Goal: Information Seeking & Learning: Learn about a topic

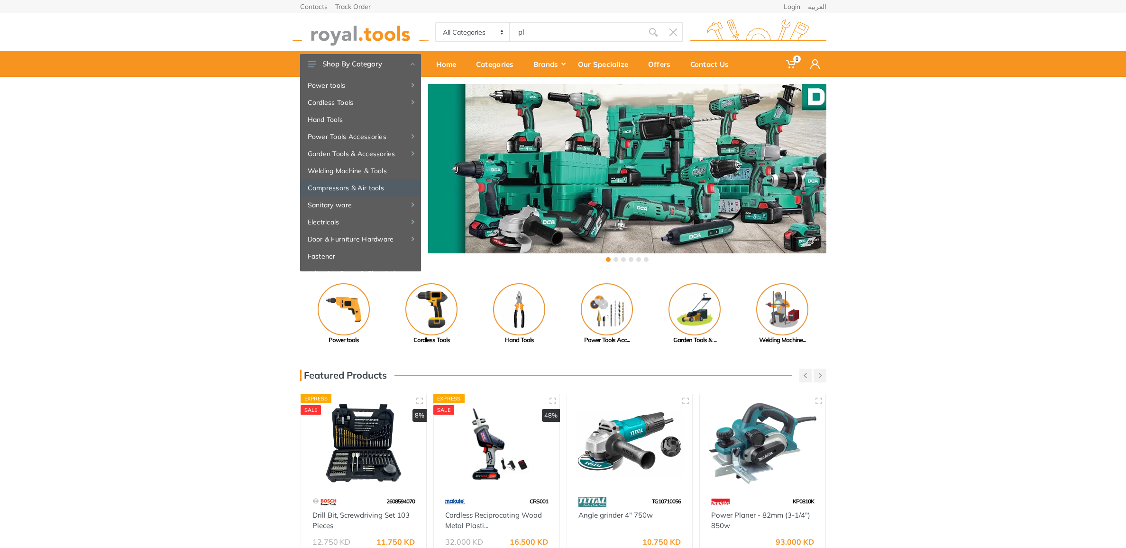
type input "pl"
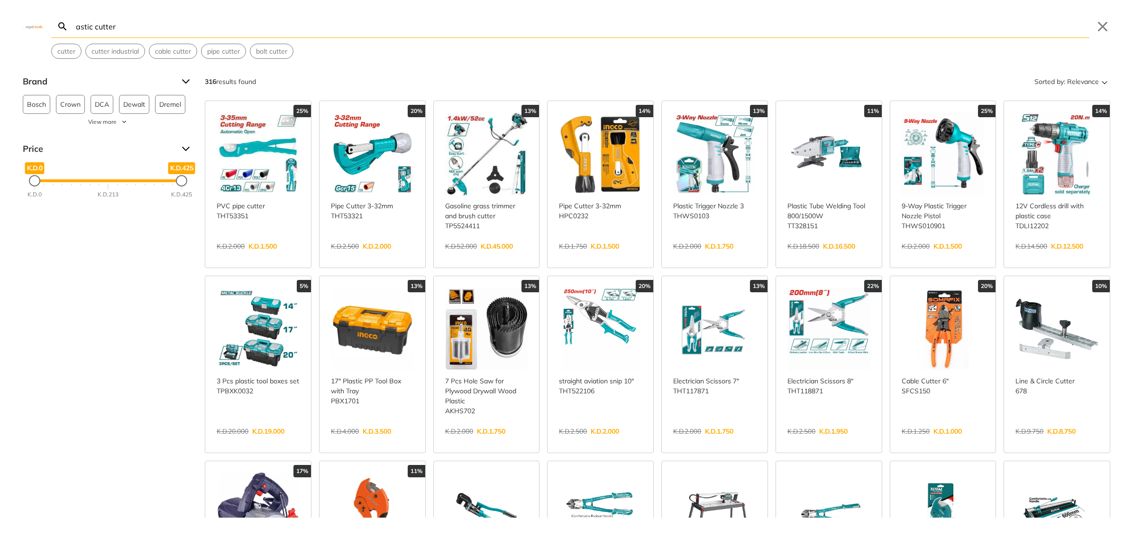
type input "astic cutter"
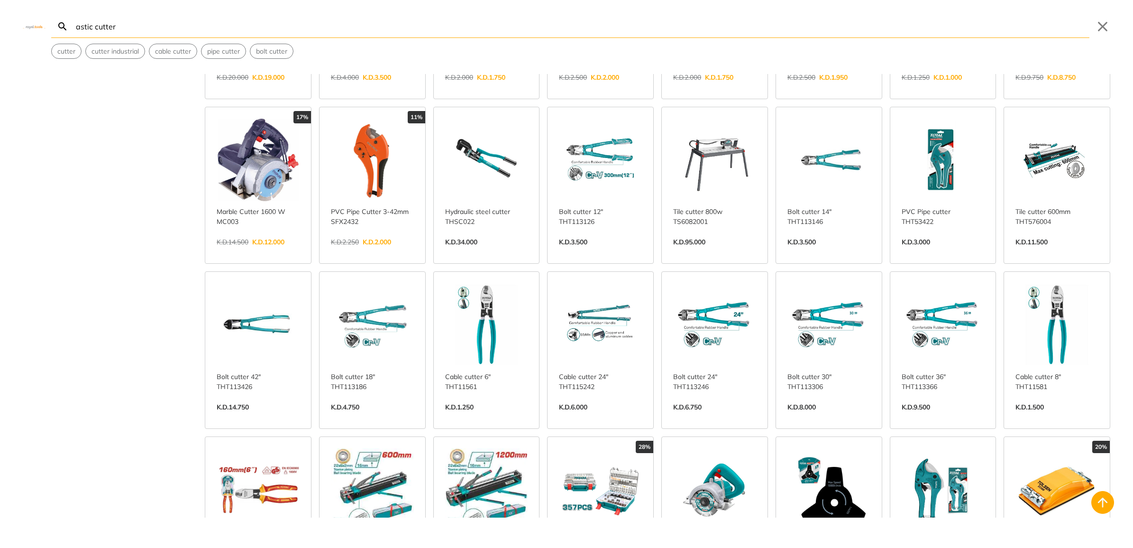
scroll to position [356, 0]
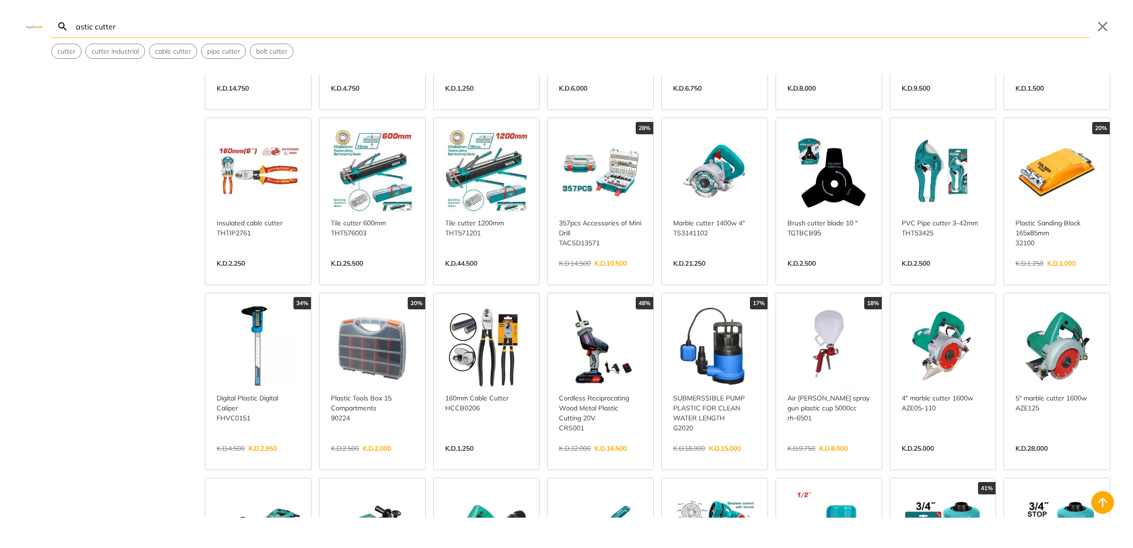
scroll to position [711, 0]
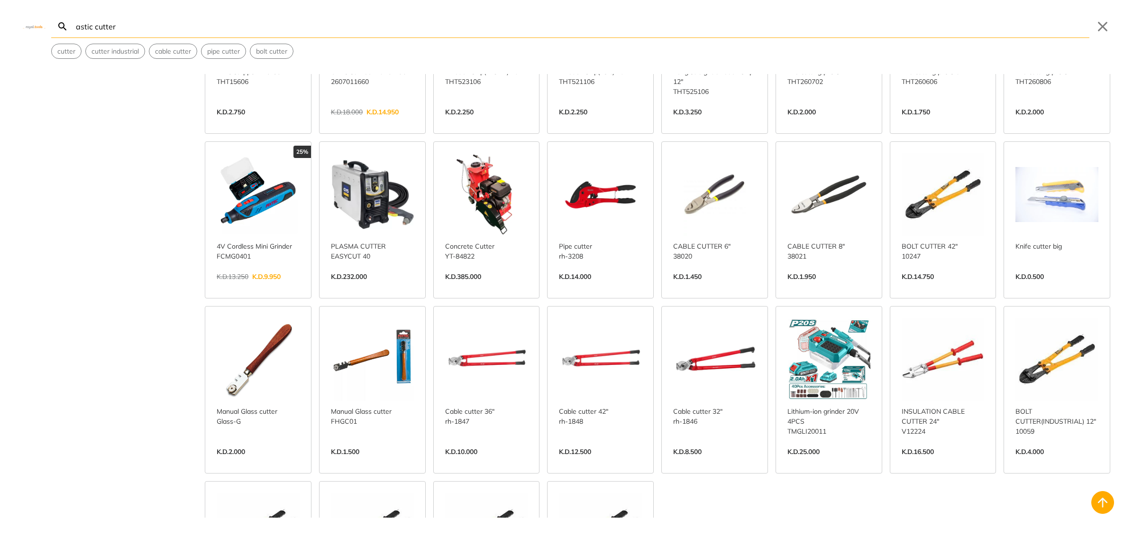
scroll to position [1991, 0]
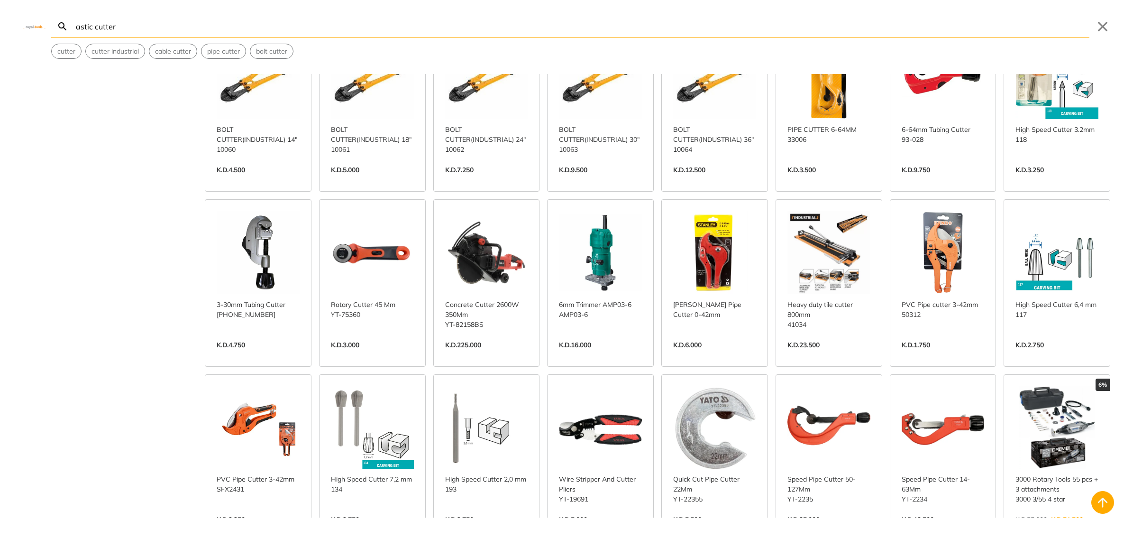
scroll to position [2228, 0]
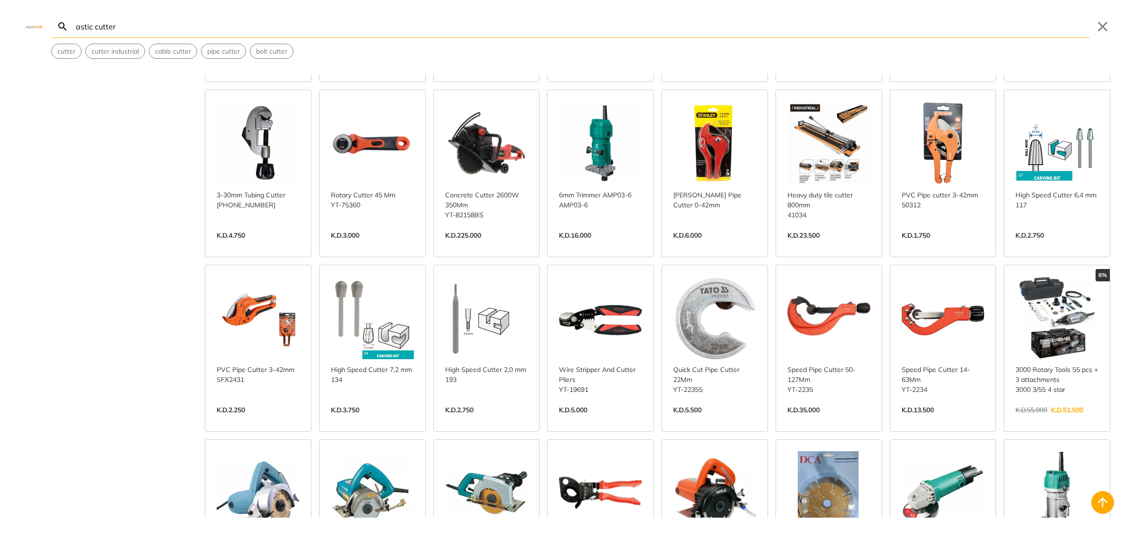
scroll to position [2465, 0]
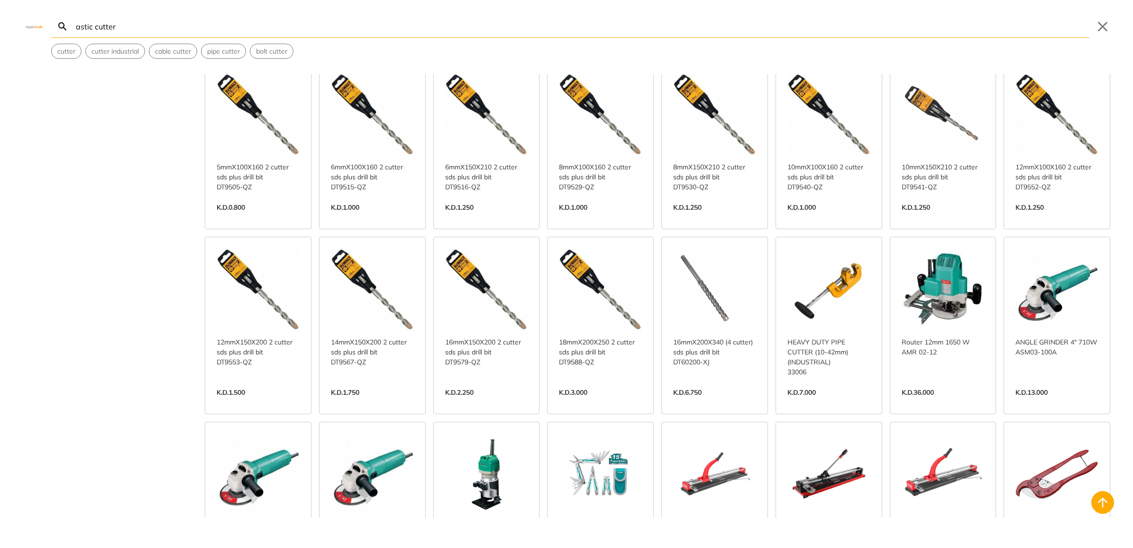
scroll to position [2998, 0]
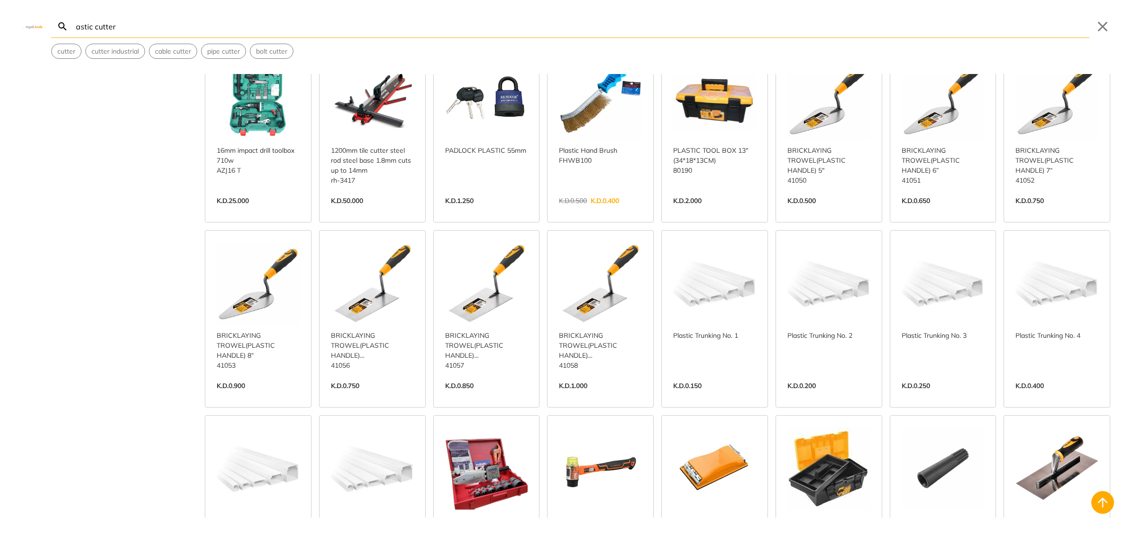
scroll to position [3413, 0]
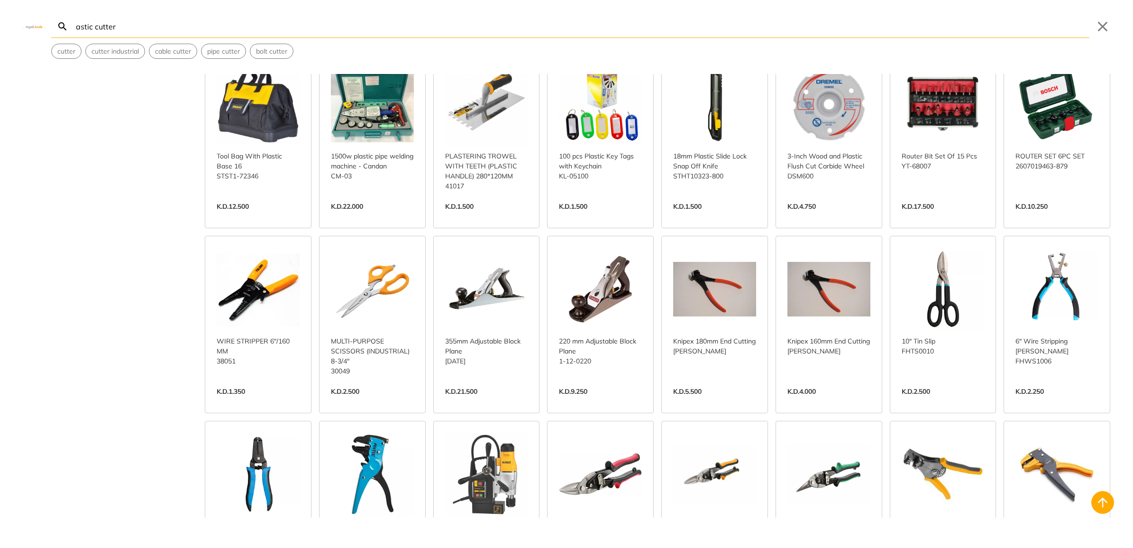
scroll to position [4125, 0]
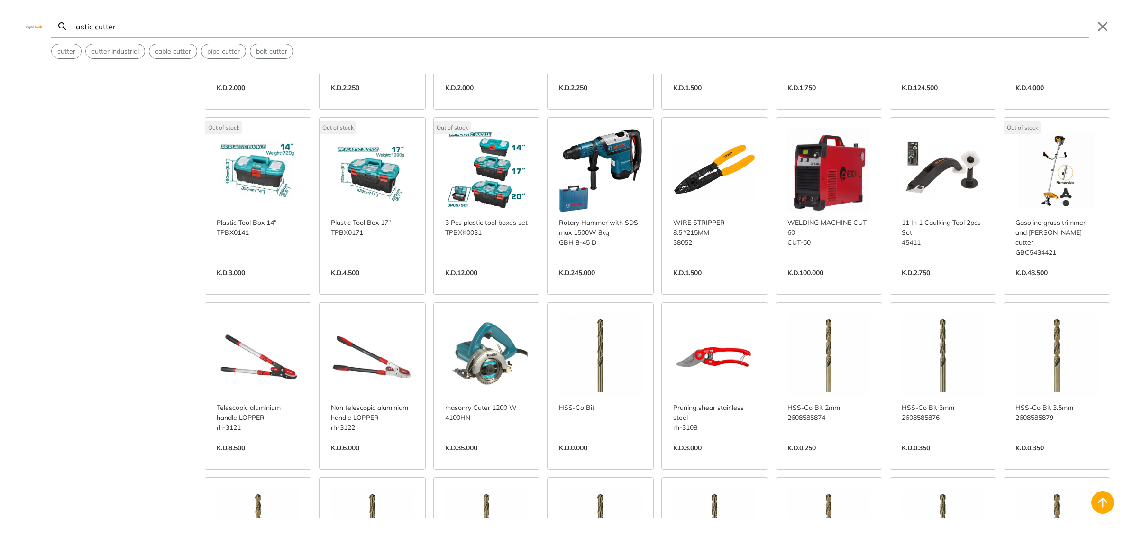
scroll to position [4895, 0]
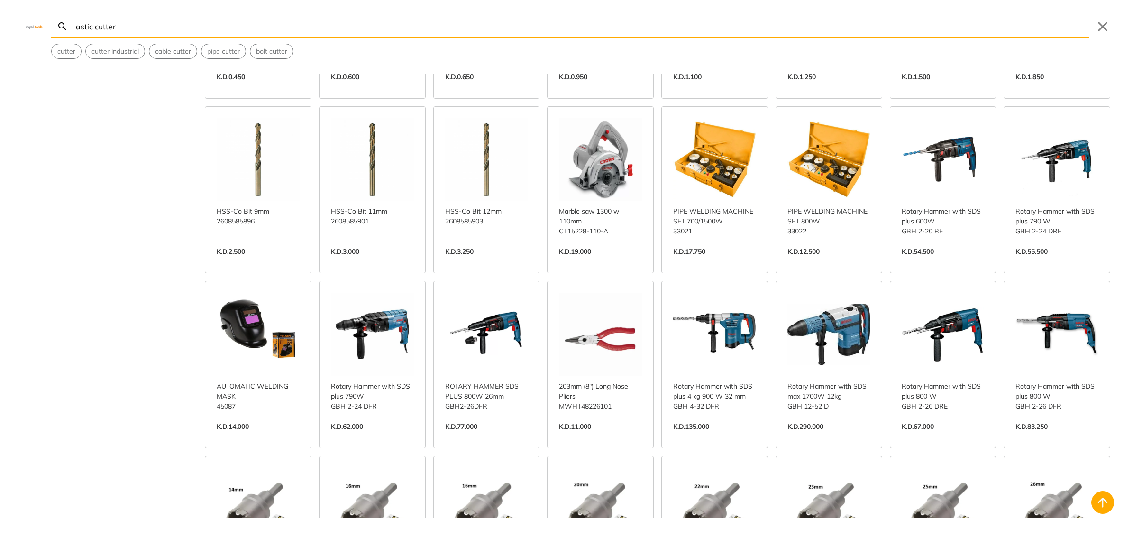
scroll to position [5429, 0]
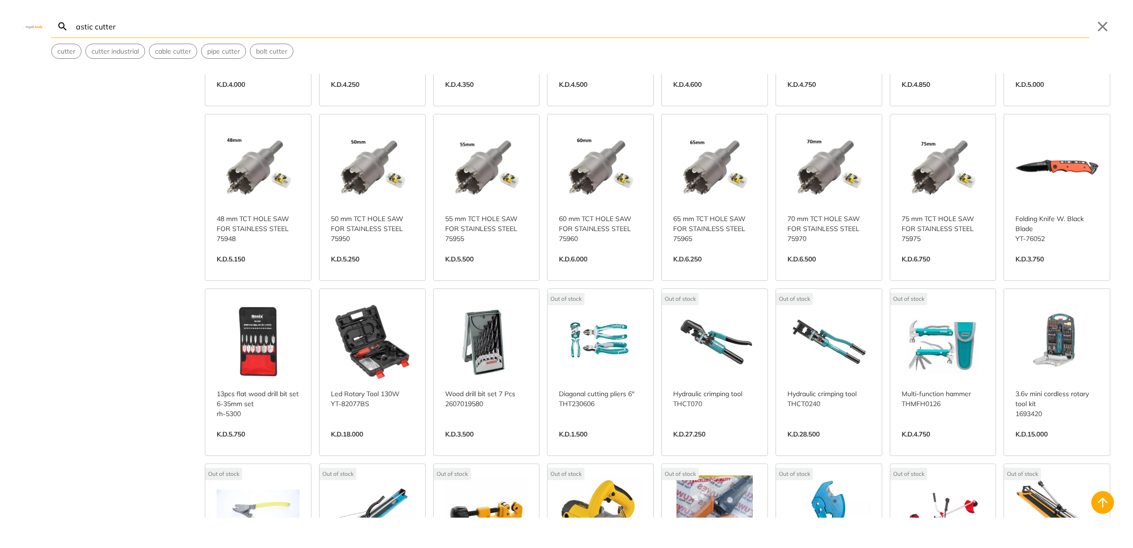
scroll to position [6199, 0]
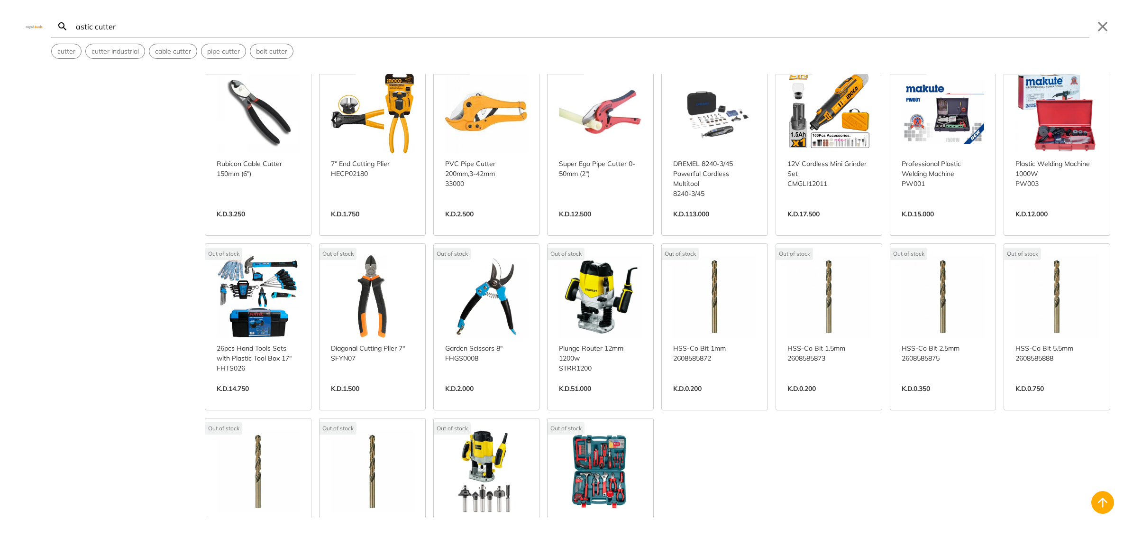
scroll to position [6531, 0]
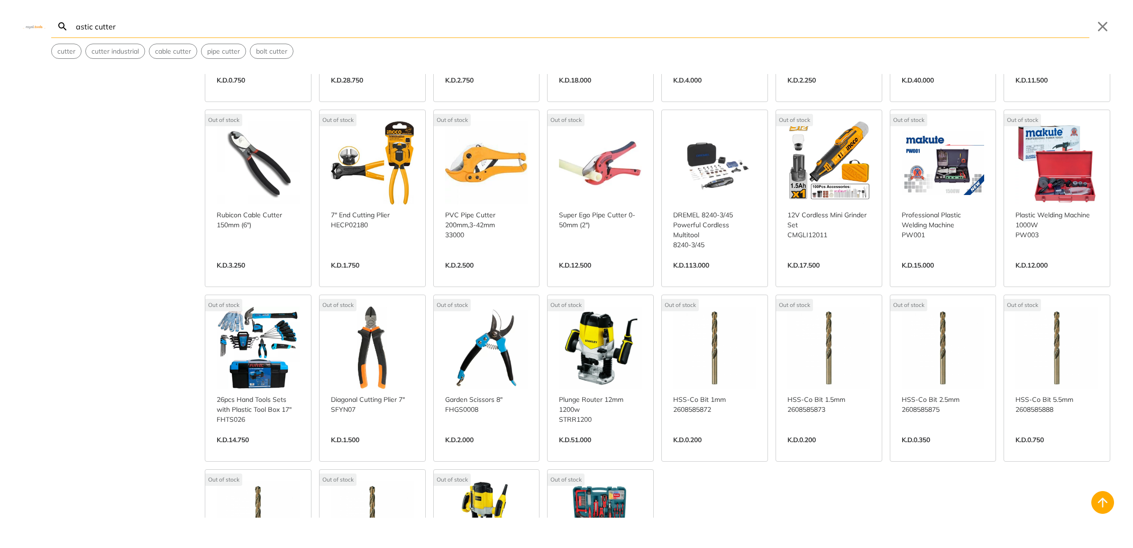
click at [578, 450] on link "View more →" at bounding box center [600, 450] width 83 height 0
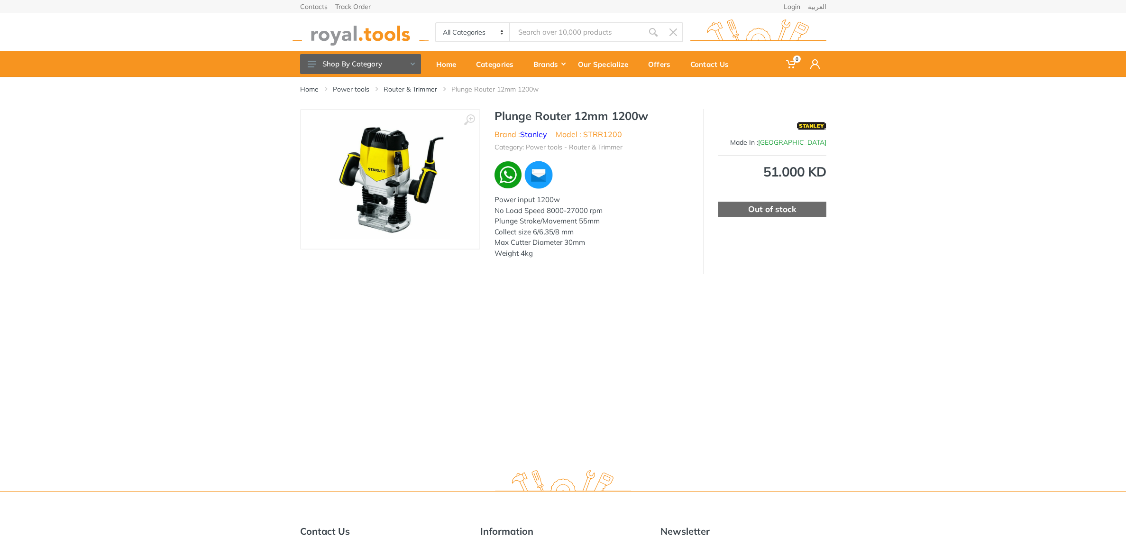
type input "astic cutter"
click at [386, 165] on img at bounding box center [391, 180] width 120 height 120
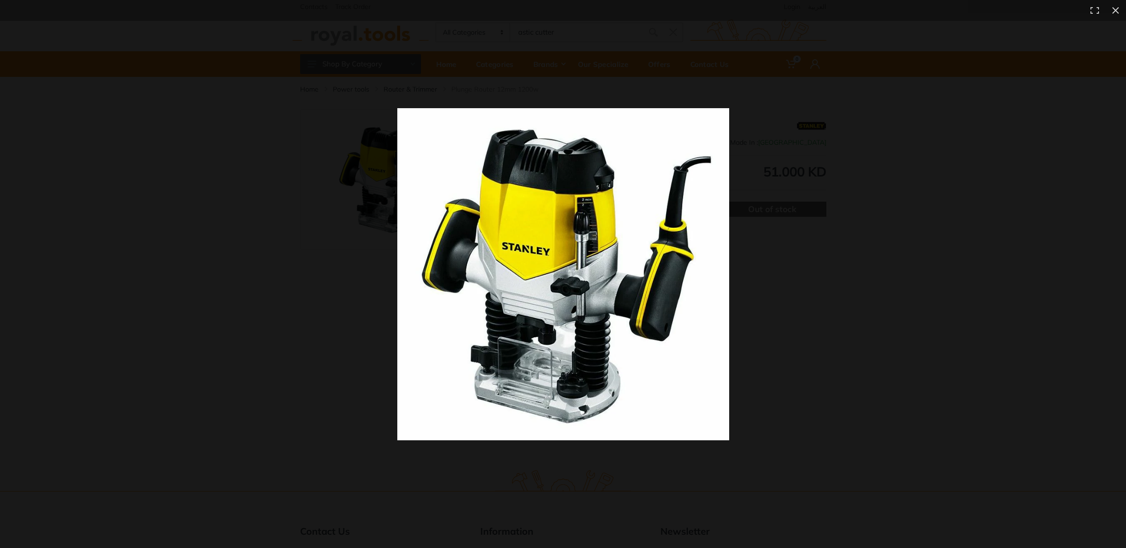
click at [295, 244] on div at bounding box center [563, 274] width 1126 height 548
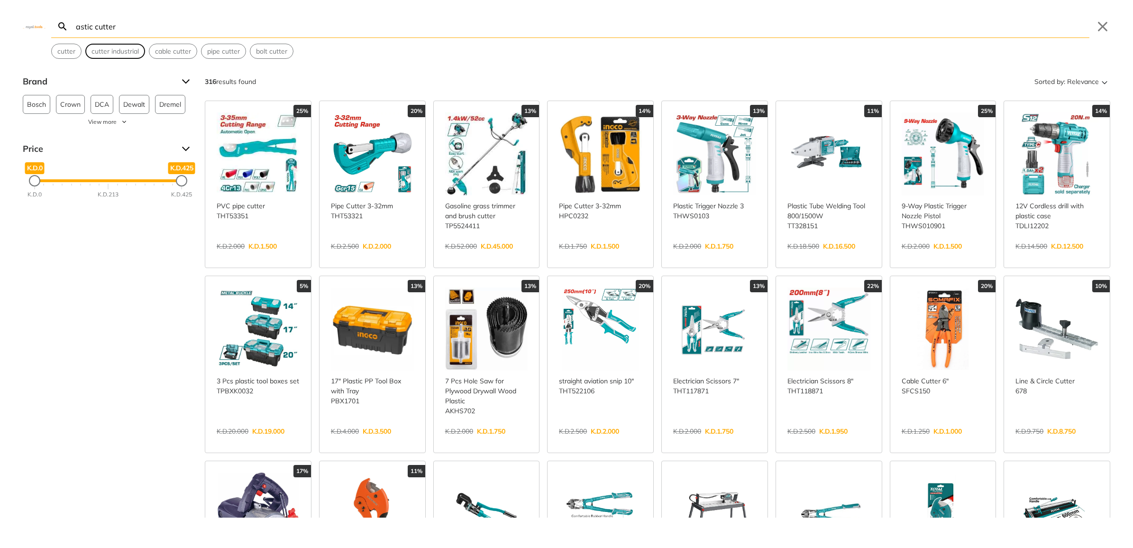
click at [123, 53] on span "cutter industrial" at bounding box center [115, 51] width 47 height 10
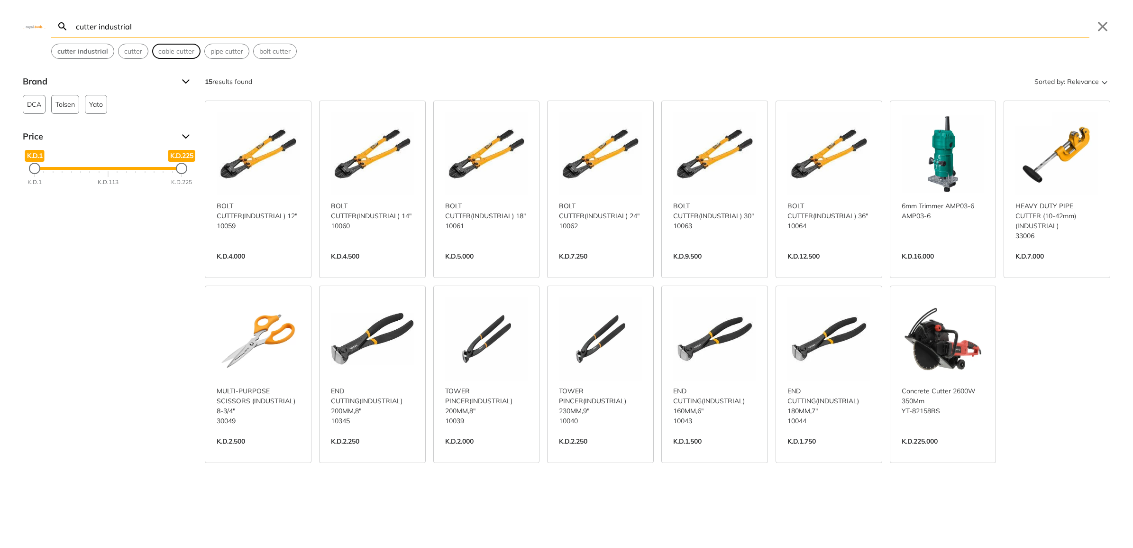
click at [170, 54] on span "cable cutter" at bounding box center [176, 51] width 36 height 10
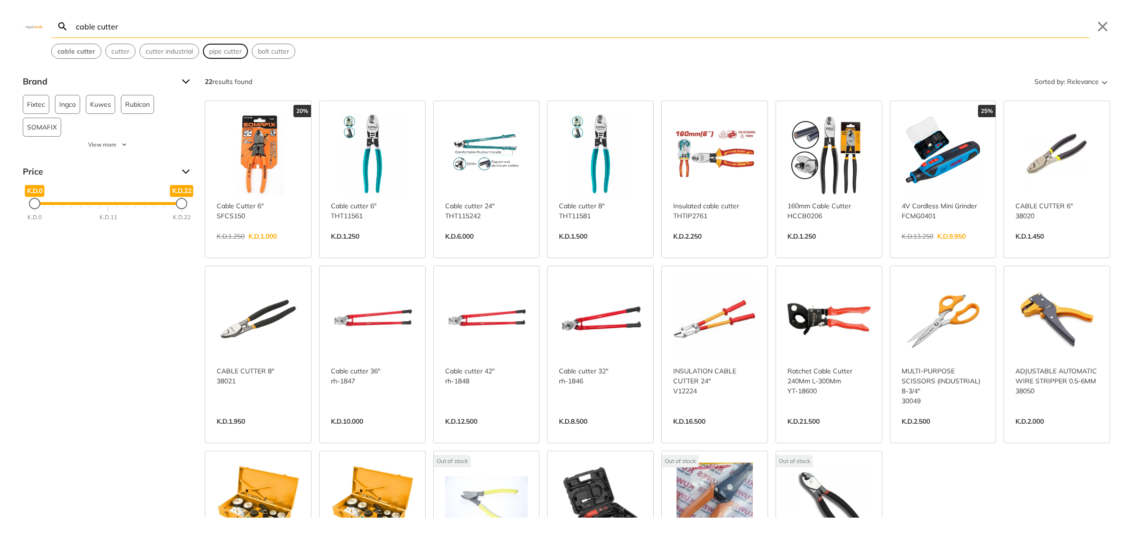
click at [225, 56] on button "pipe cutter" at bounding box center [225, 51] width 44 height 14
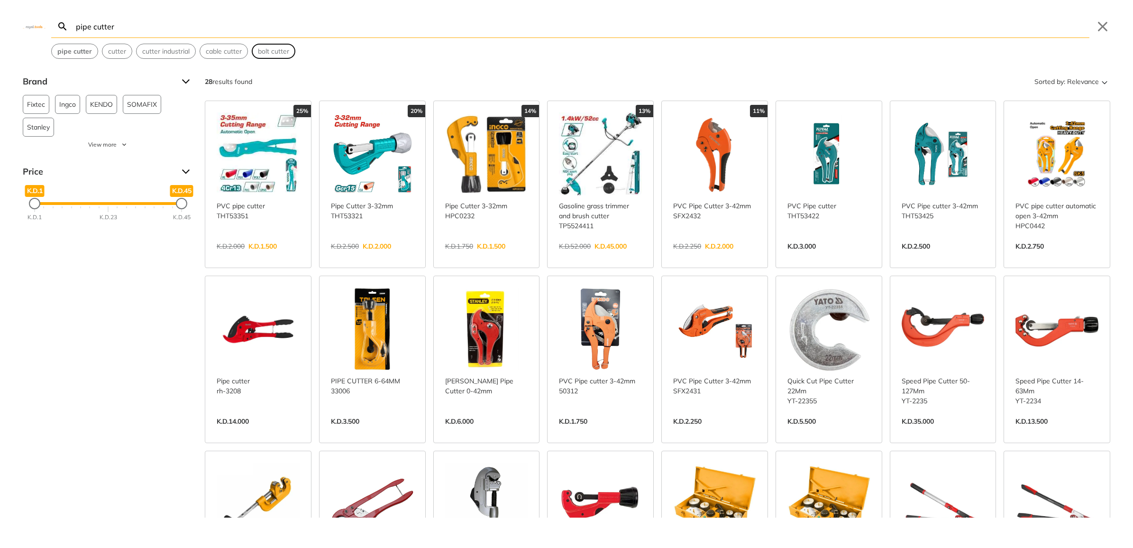
click at [265, 54] on span "bolt cutter" at bounding box center [273, 51] width 31 height 10
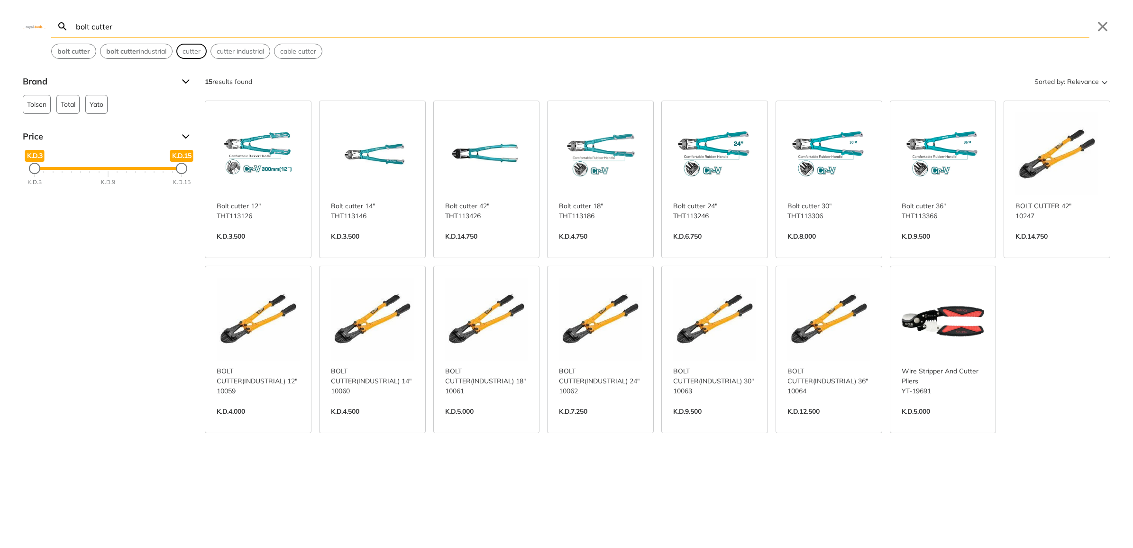
click at [186, 50] on span "cutter" at bounding box center [192, 51] width 18 height 10
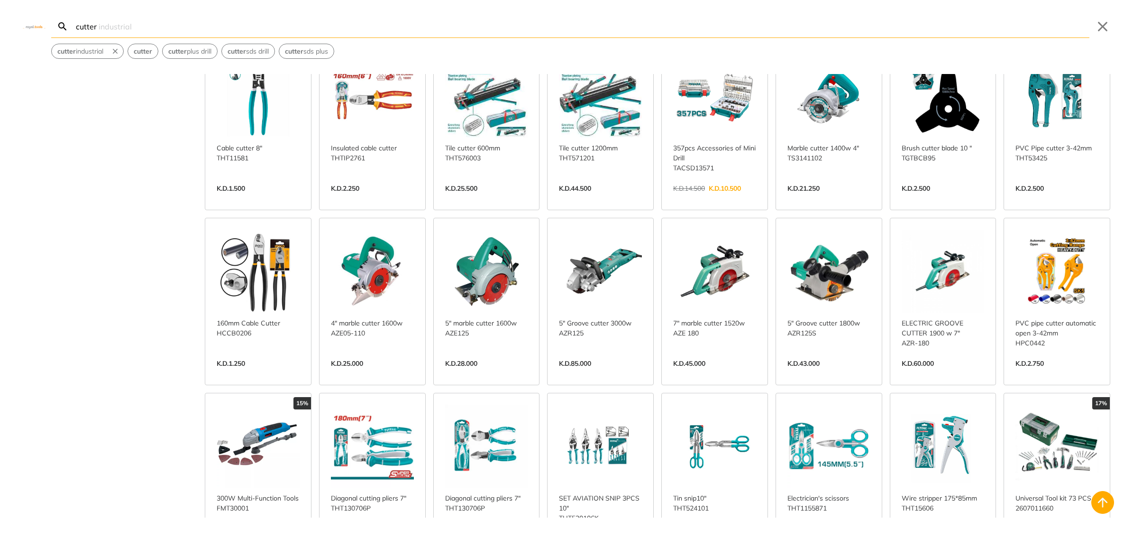
scroll to position [771, 0]
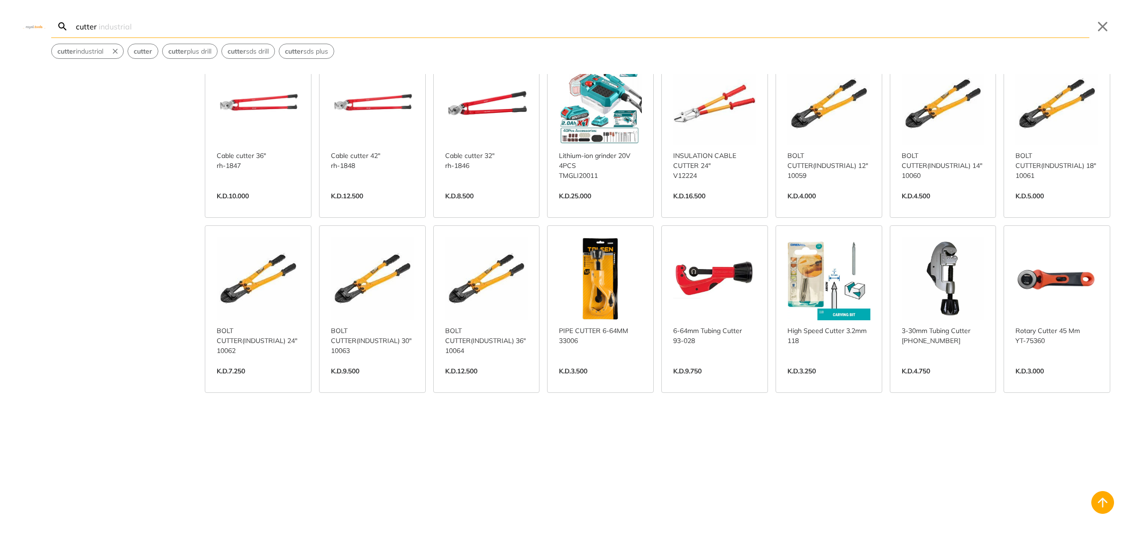
scroll to position [1423, 0]
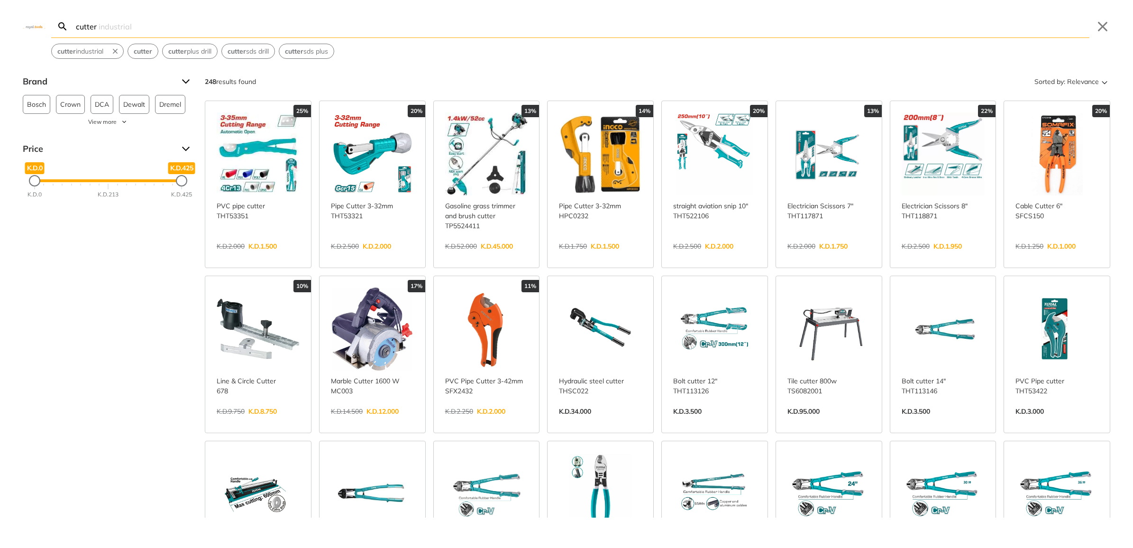
drag, startPoint x: 108, startPoint y: 27, endPoint x: -36, endPoint y: 6, distance: 144.7
click at [0, 6] on html "0" at bounding box center [566, 274] width 1133 height 548
type input "="
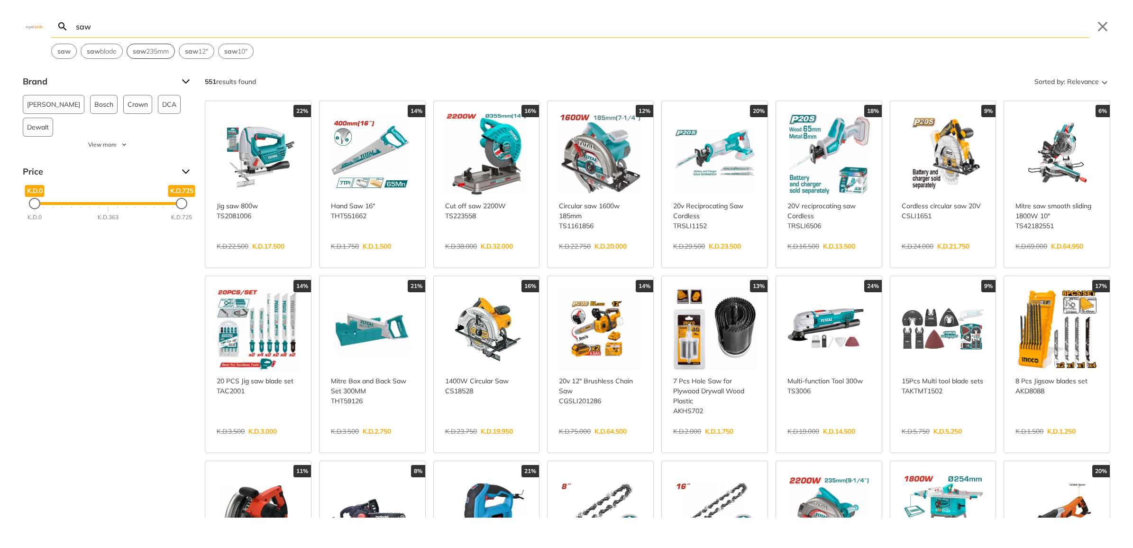
type input "saw"
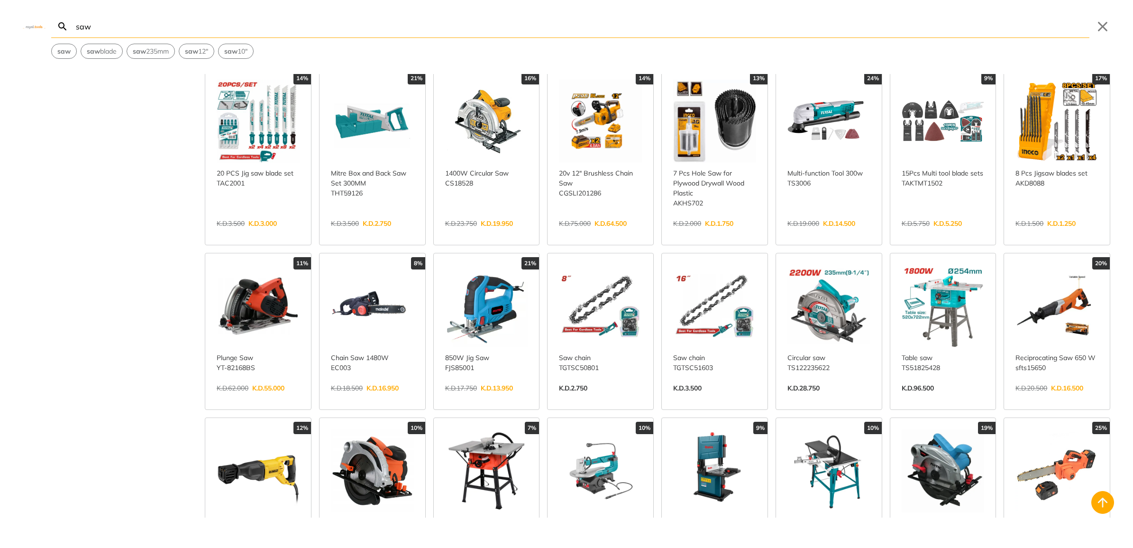
scroll to position [356, 0]
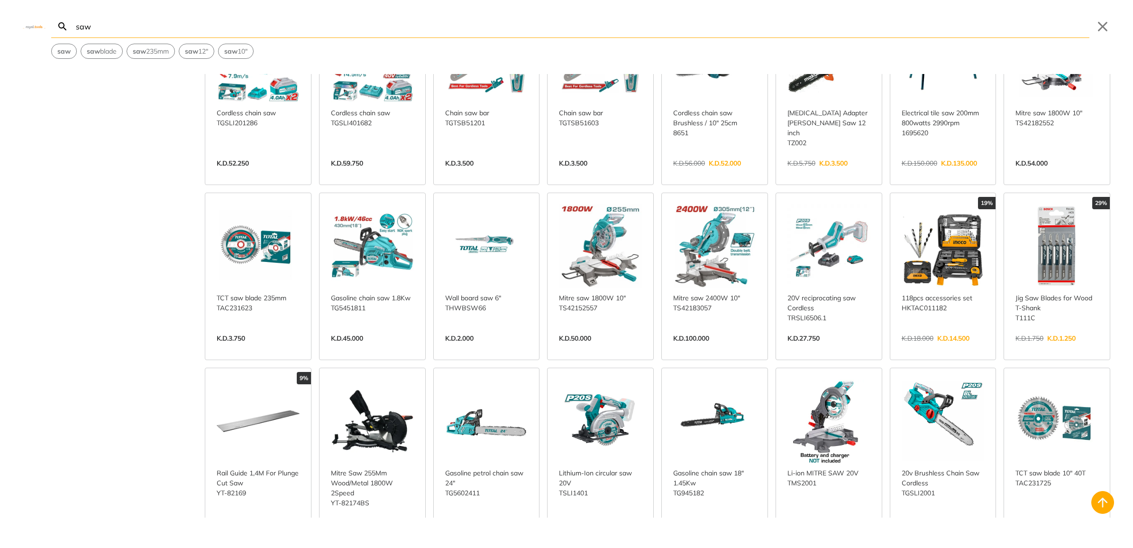
scroll to position [1186, 0]
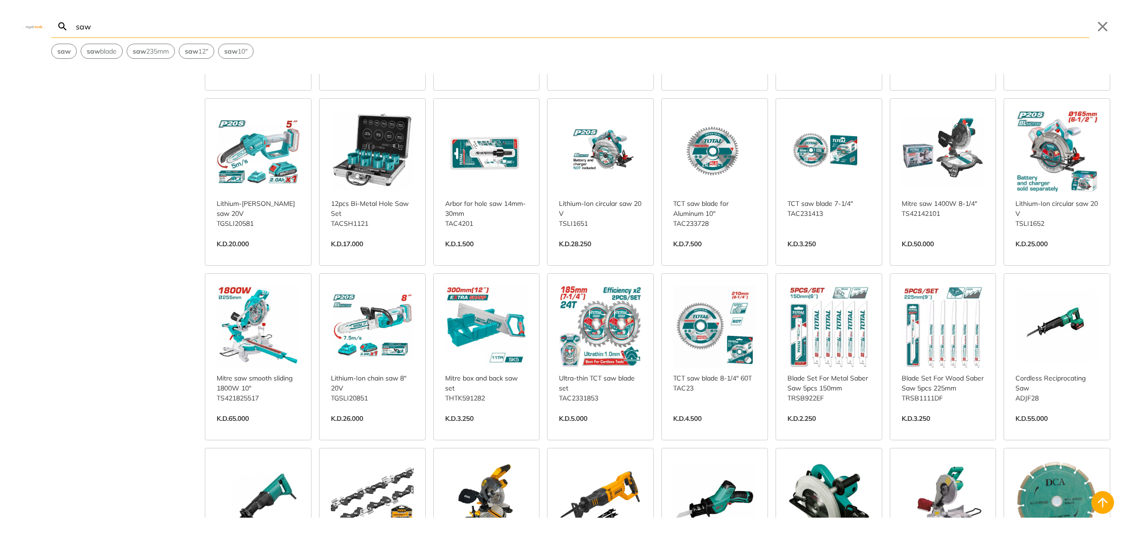
scroll to position [1600, 0]
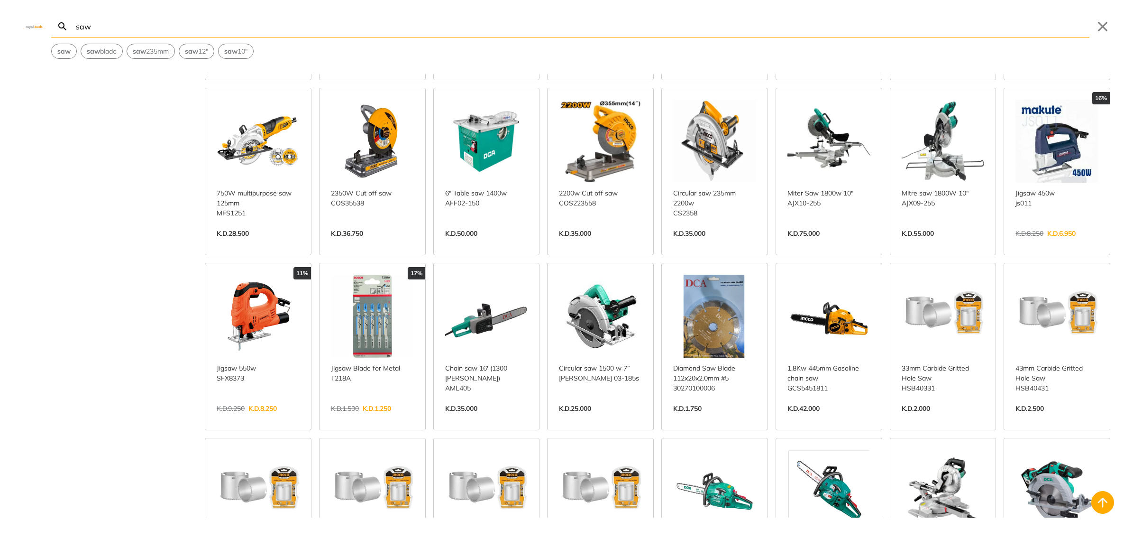
scroll to position [2134, 0]
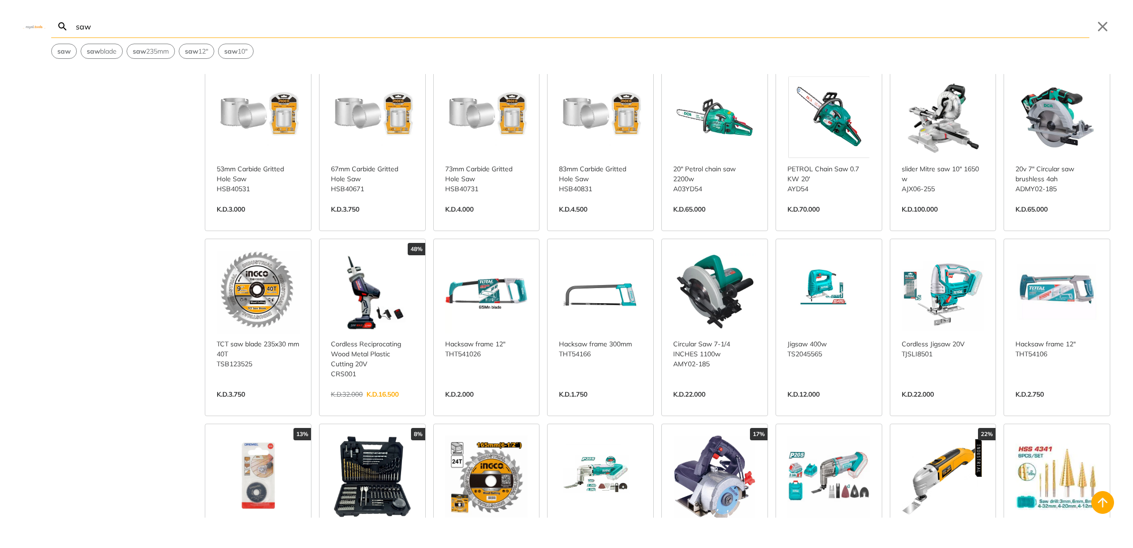
scroll to position [2727, 0]
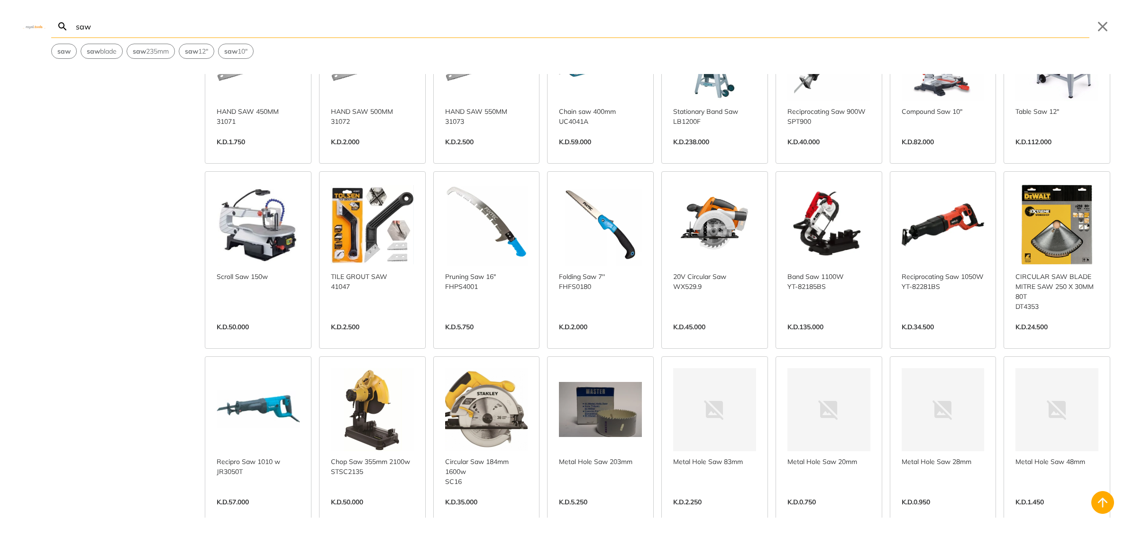
scroll to position [3438, 0]
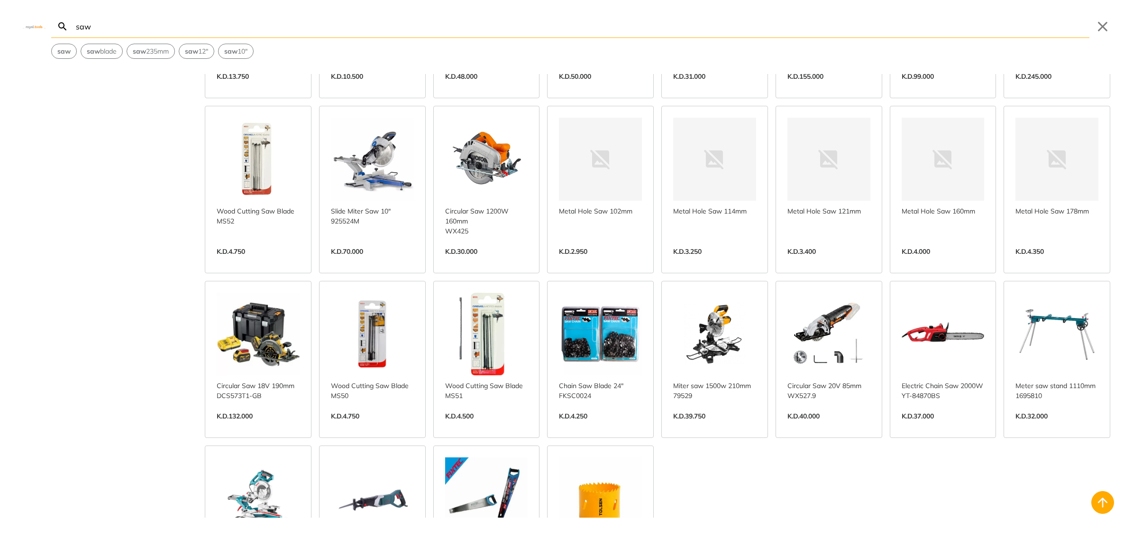
scroll to position [4386, 0]
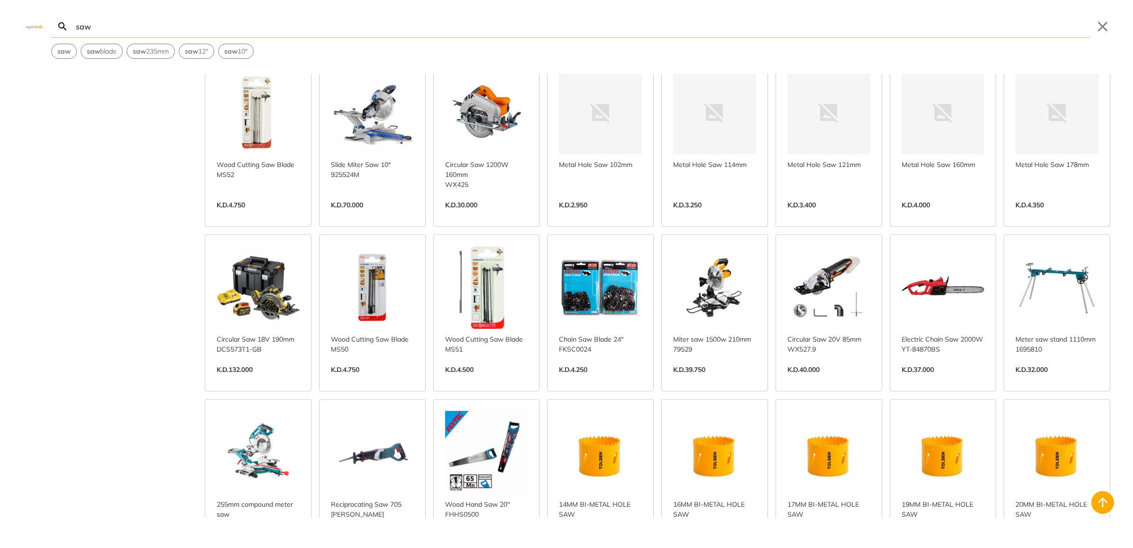
scroll to position [4505, 0]
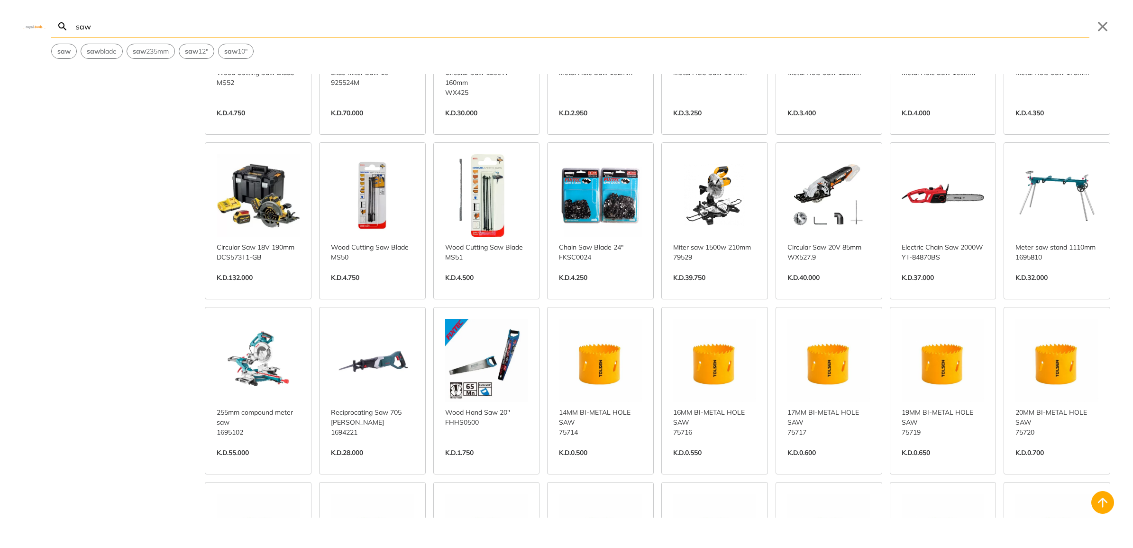
click at [240, 287] on link "View more →" at bounding box center [258, 287] width 83 height 0
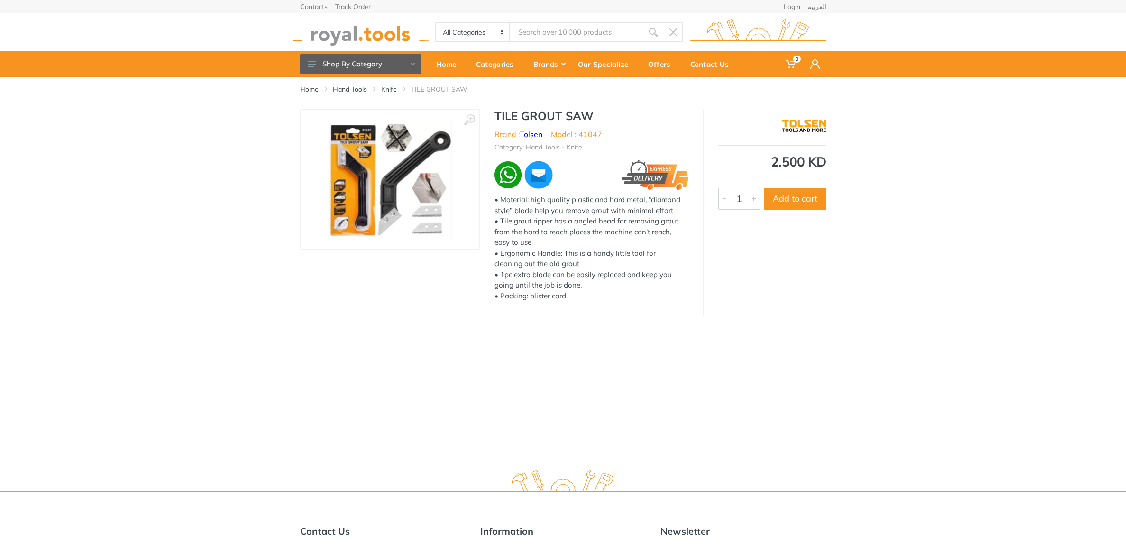
click at [375, 211] on img at bounding box center [390, 179] width 123 height 117
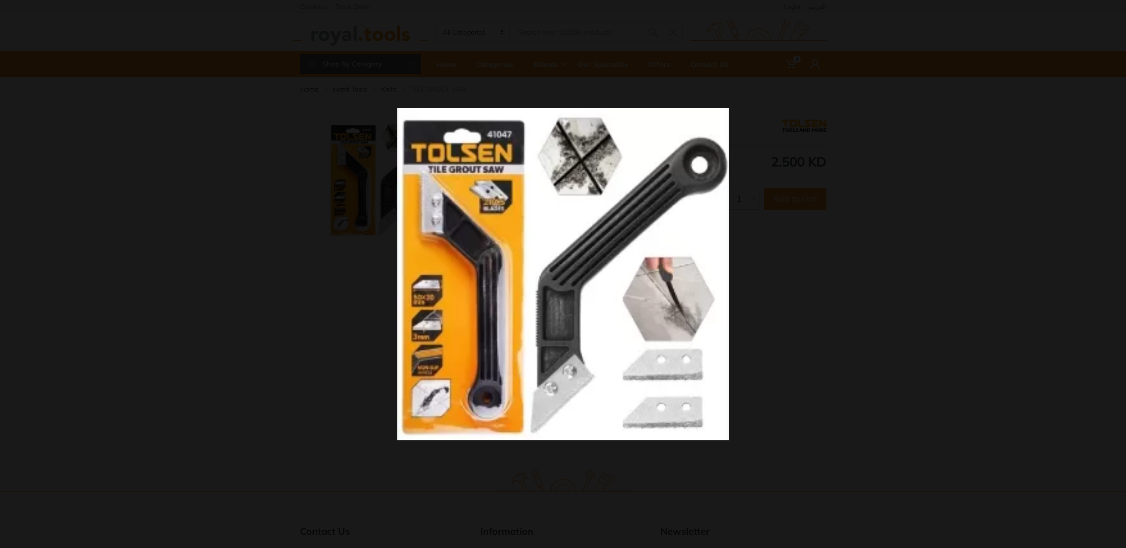
click at [339, 335] on div at bounding box center [563, 274] width 1126 height 548
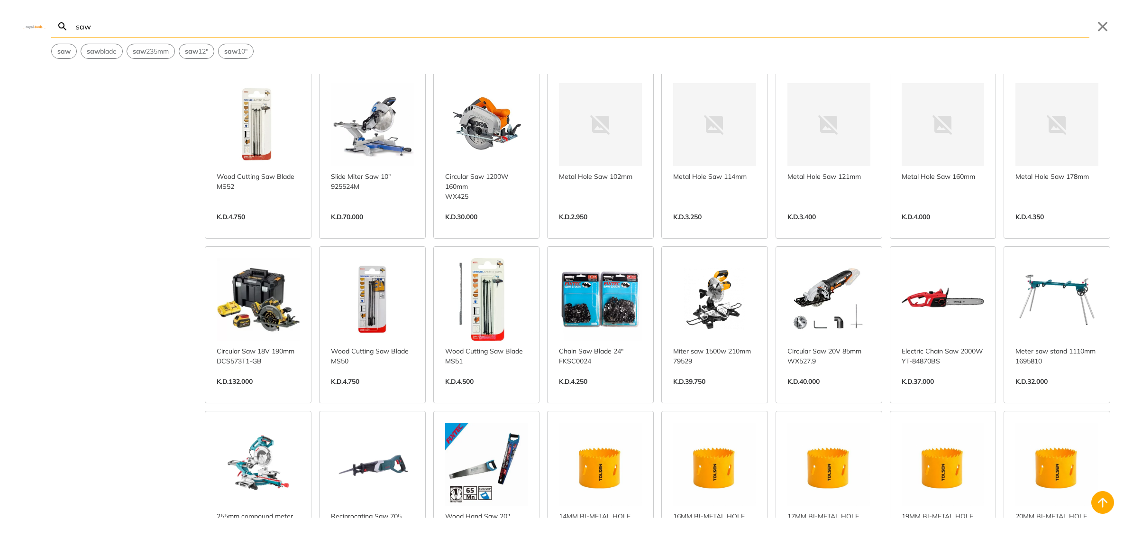
scroll to position [4442, 0]
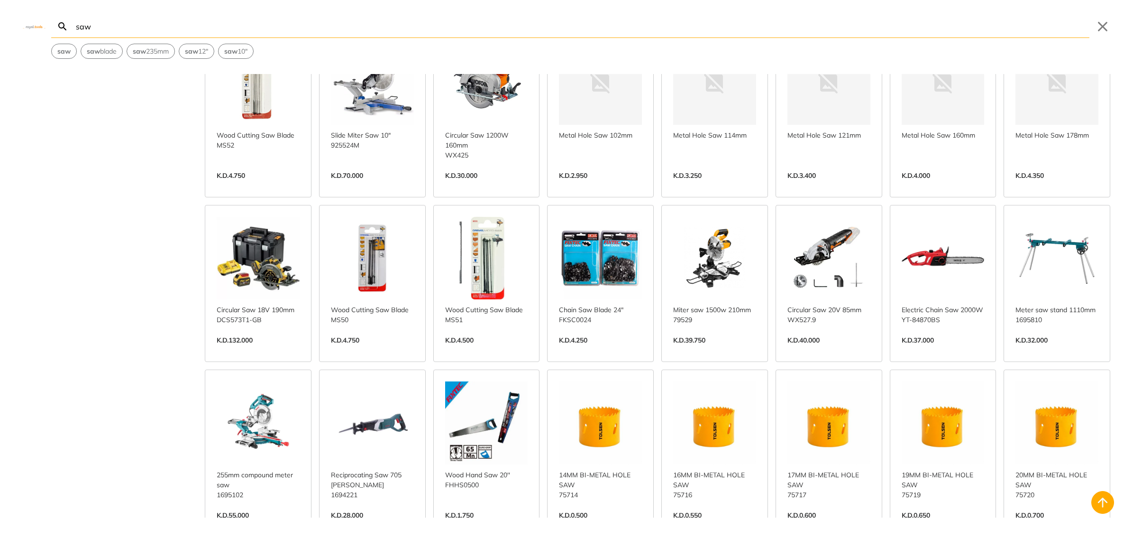
click at [1045, 350] on link "View more →" at bounding box center [1057, 350] width 83 height 0
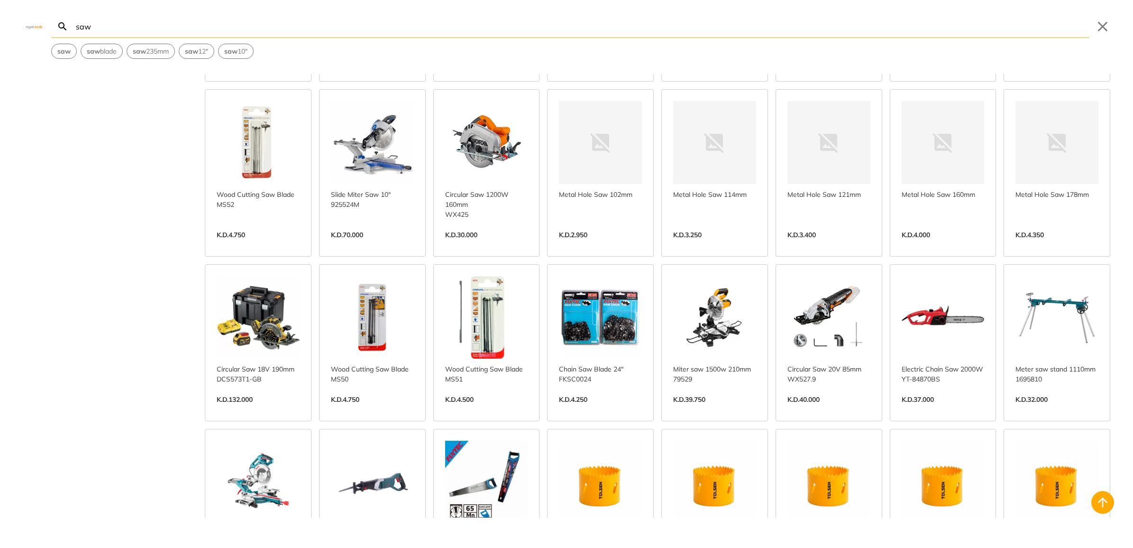
scroll to position [4561, 0]
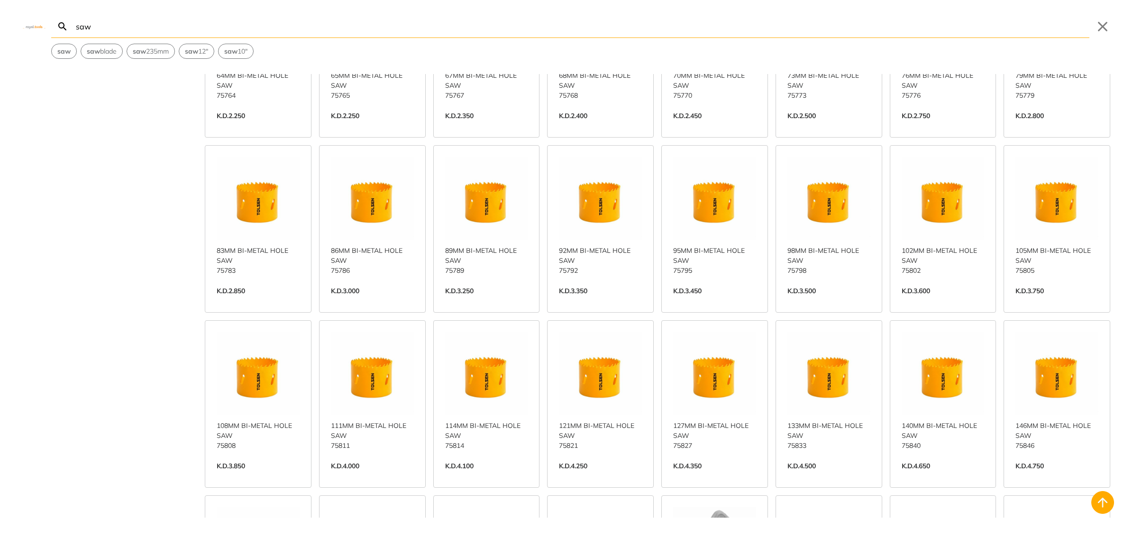
scroll to position [5640, 0]
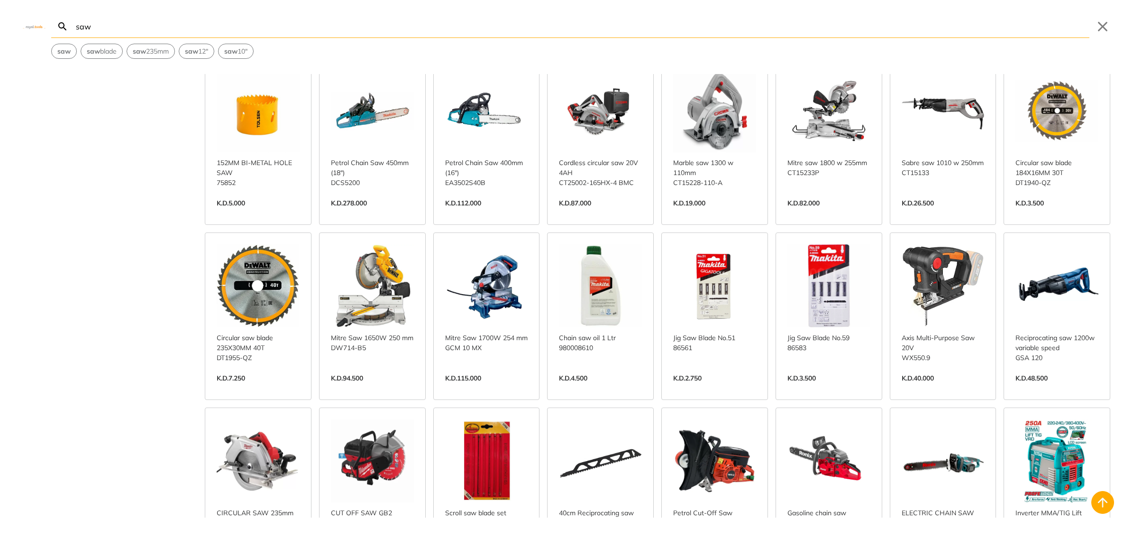
scroll to position [6114, 0]
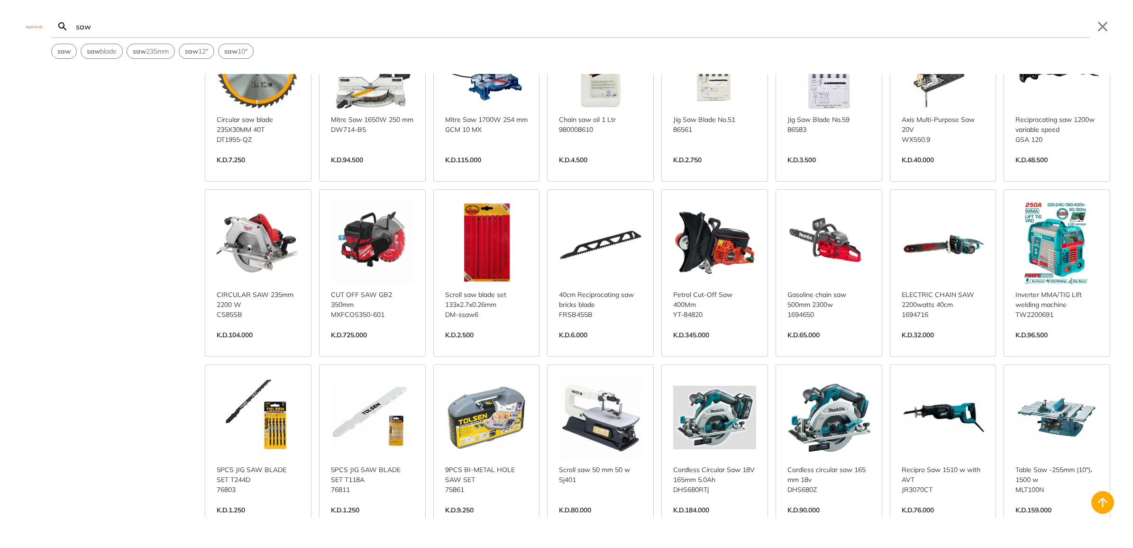
scroll to position [6410, 0]
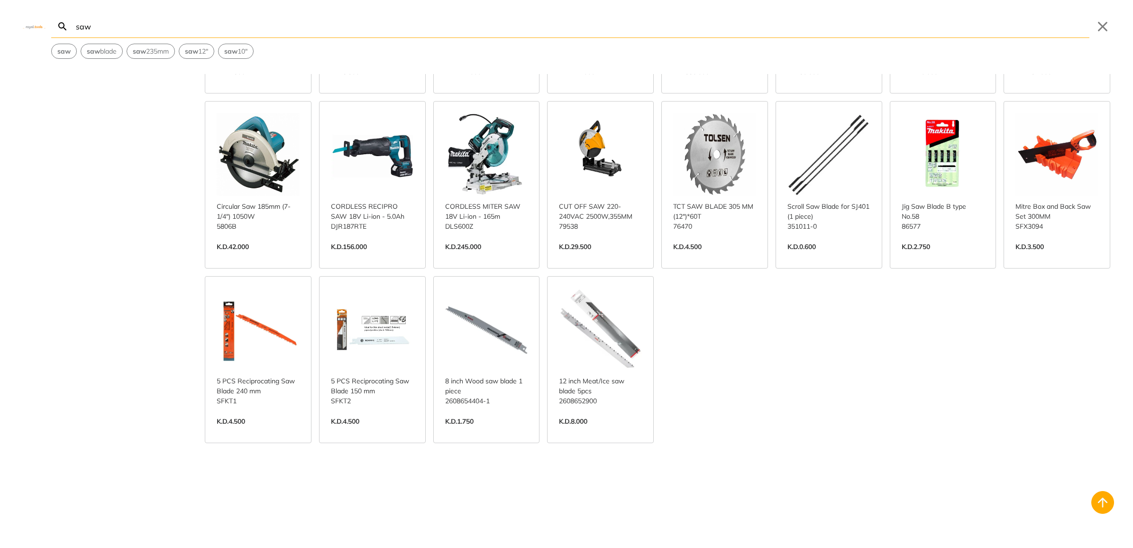
scroll to position [7181, 0]
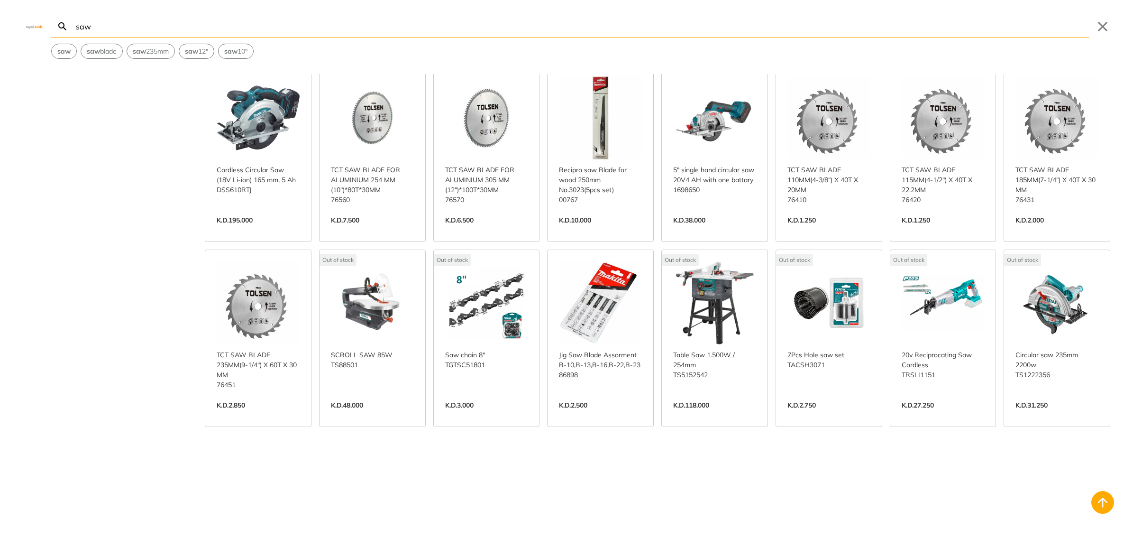
scroll to position [8426, 0]
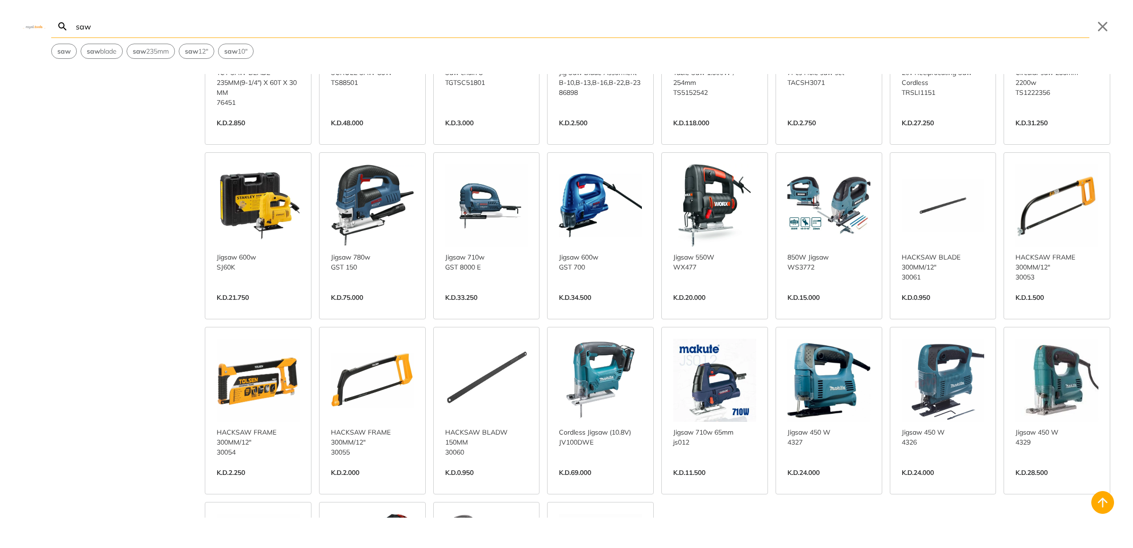
scroll to position [8722, 0]
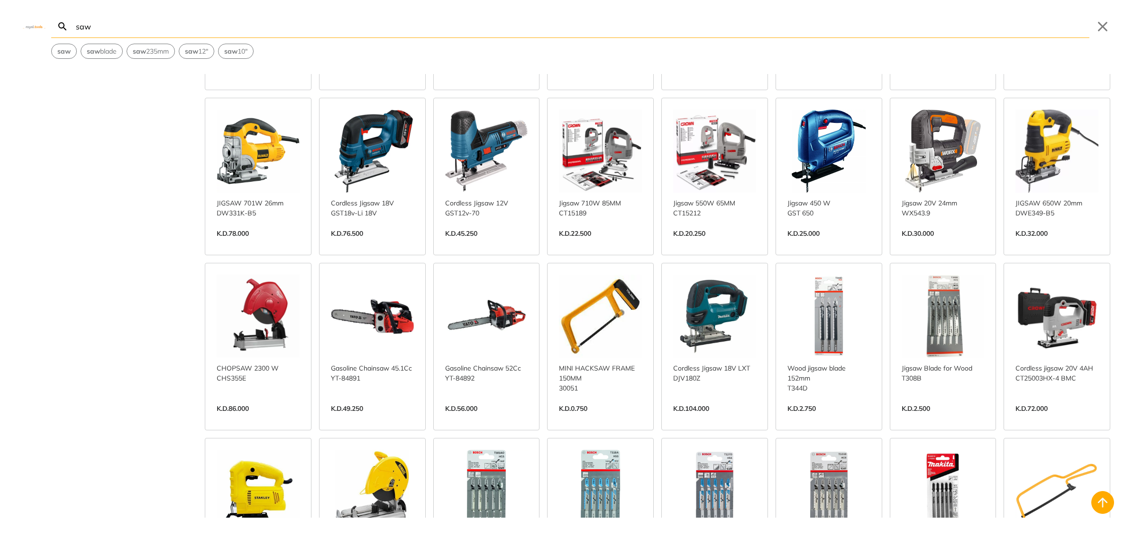
scroll to position [9196, 0]
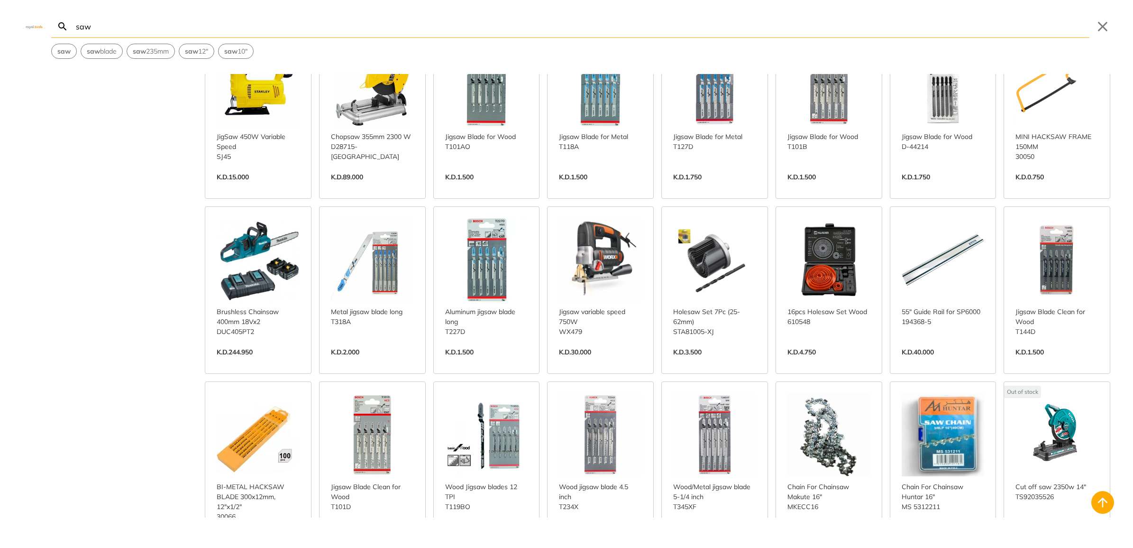
scroll to position [9730, 0]
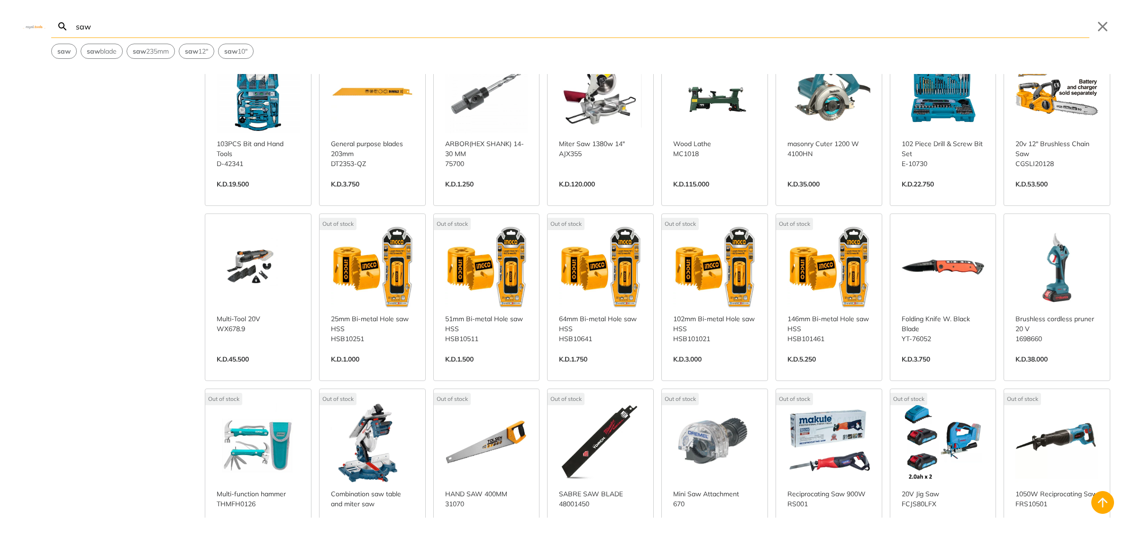
scroll to position [10441, 0]
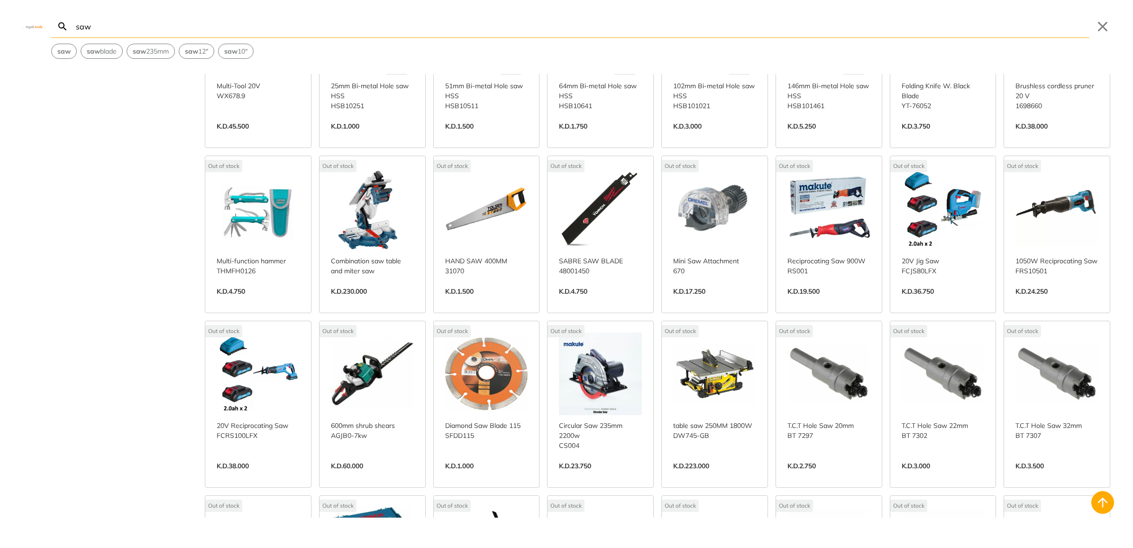
scroll to position [11057, 0]
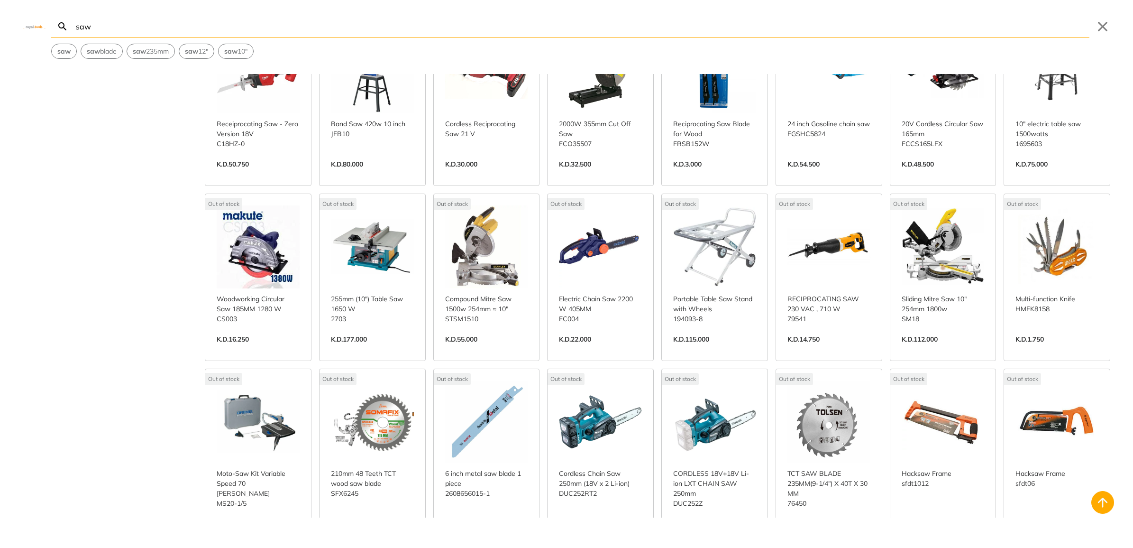
scroll to position [11413, 0]
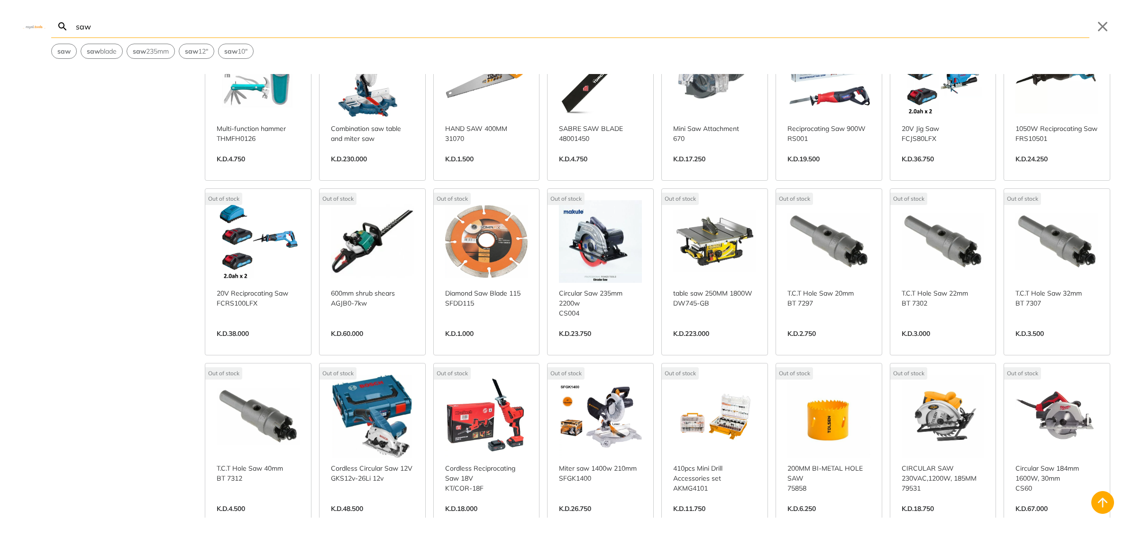
scroll to position [10756, 0]
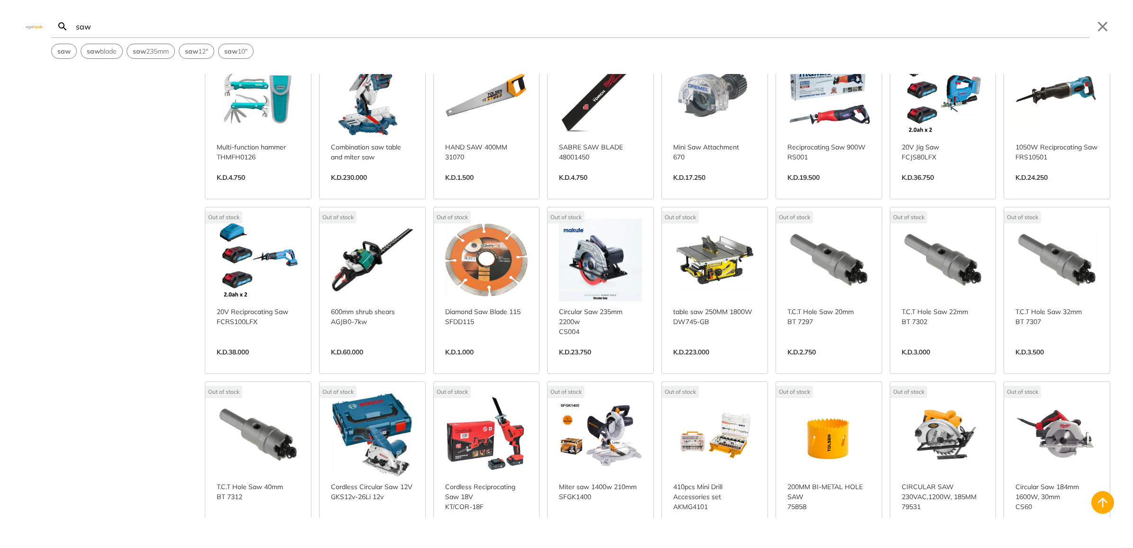
click at [816, 537] on link "View more →" at bounding box center [829, 537] width 83 height 0
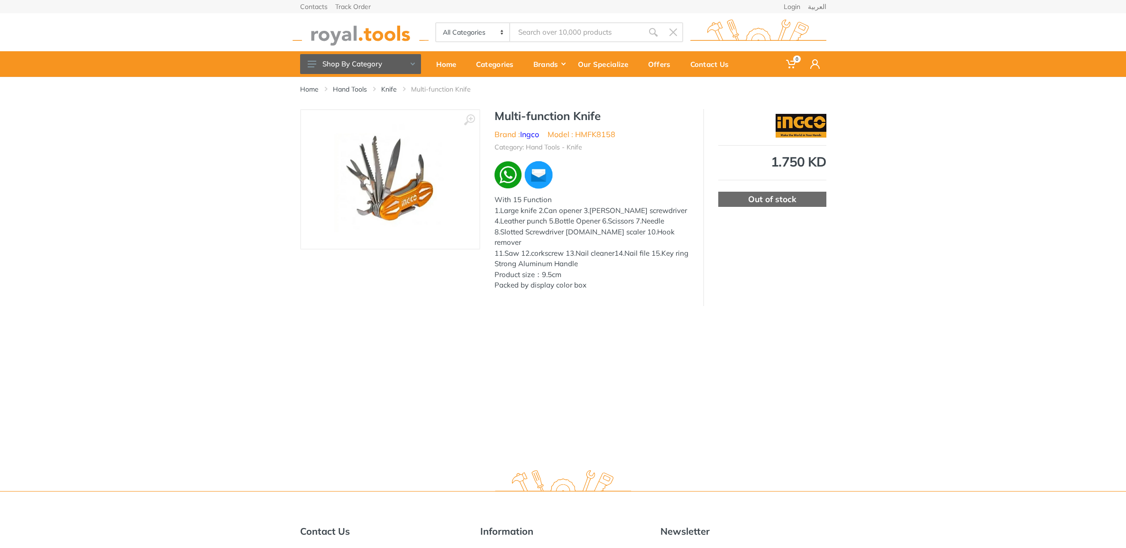
click at [360, 197] on img at bounding box center [391, 180] width 120 height 120
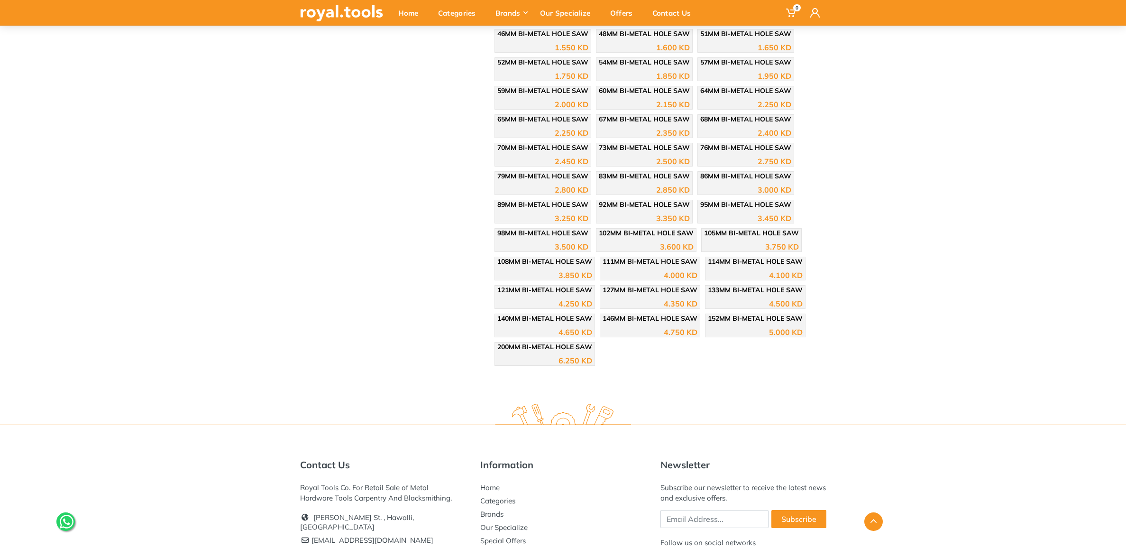
scroll to position [652, 0]
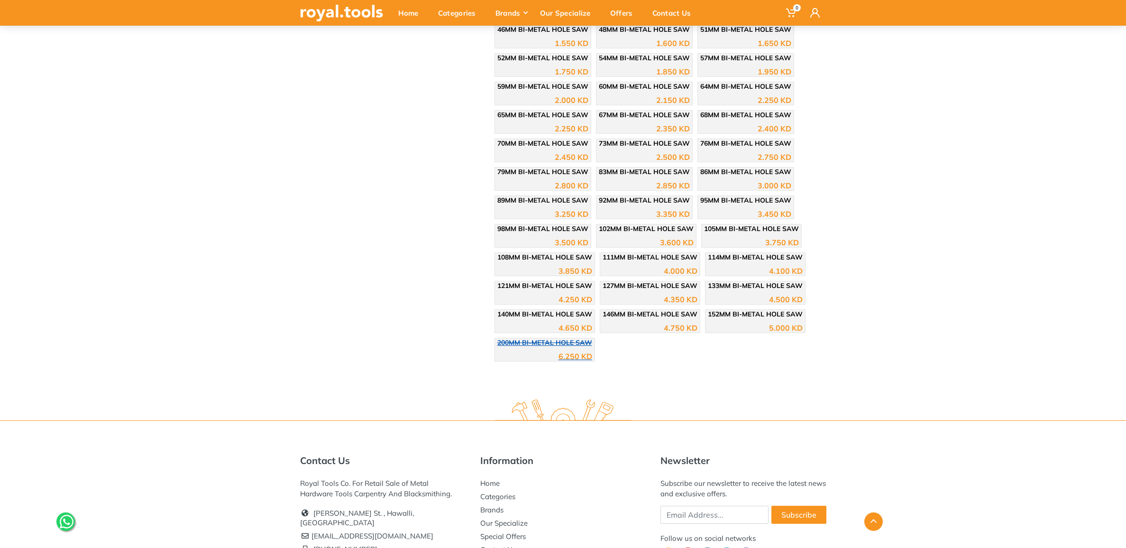
click at [524, 358] on div "6.250 KD" at bounding box center [544, 353] width 95 height 14
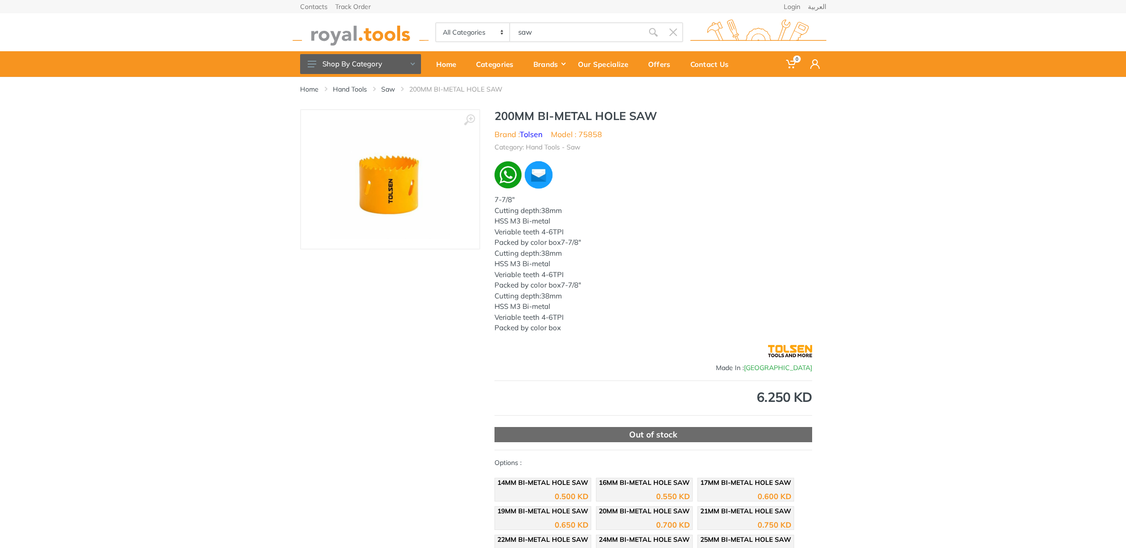
click at [394, 214] on img at bounding box center [391, 180] width 120 height 120
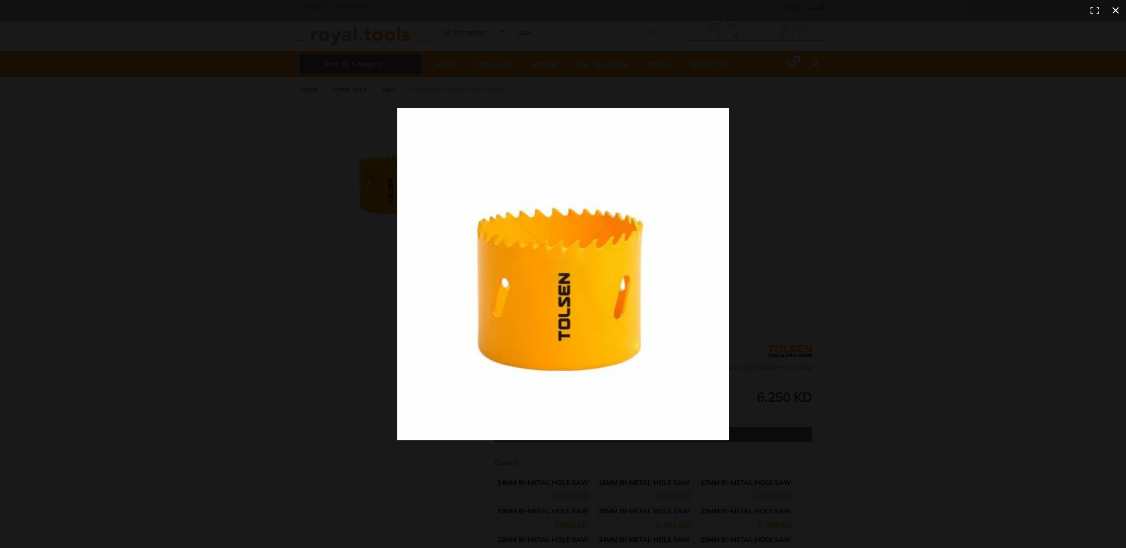
click at [860, 262] on div at bounding box center [766, 287] width 739 height 359
